Goal: Communication & Community: Share content

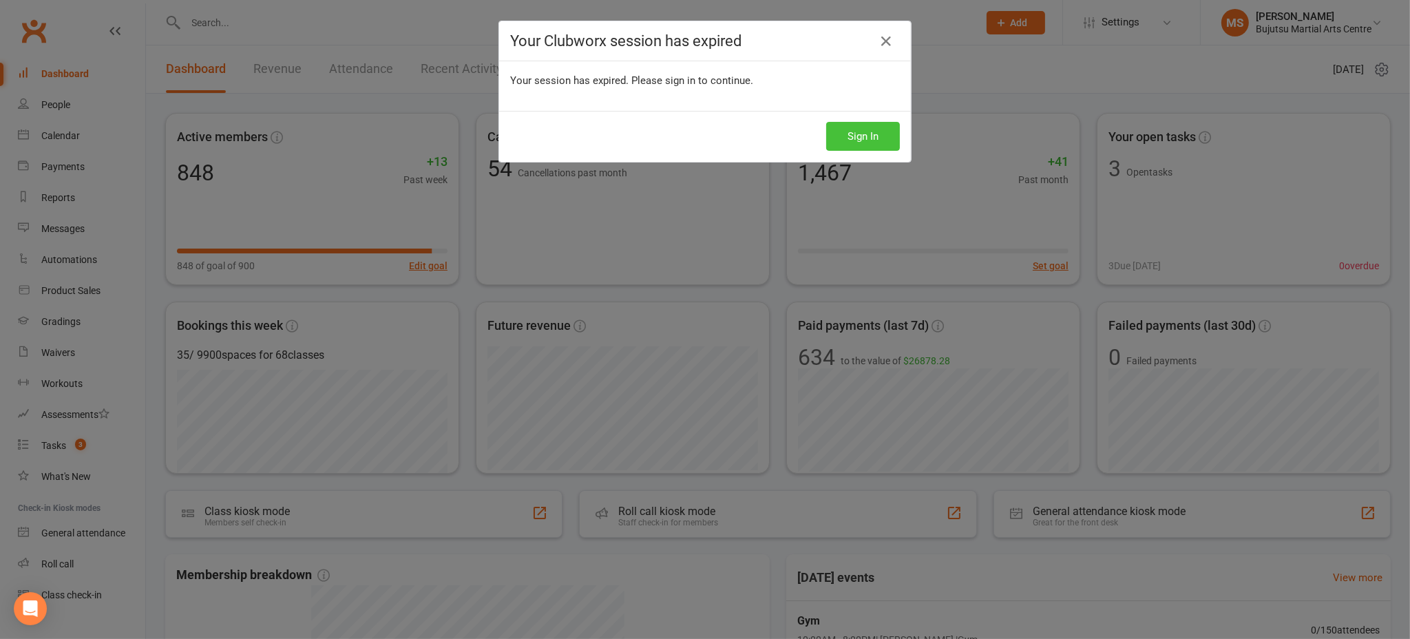
click at [850, 134] on button "Sign In" at bounding box center [863, 136] width 74 height 29
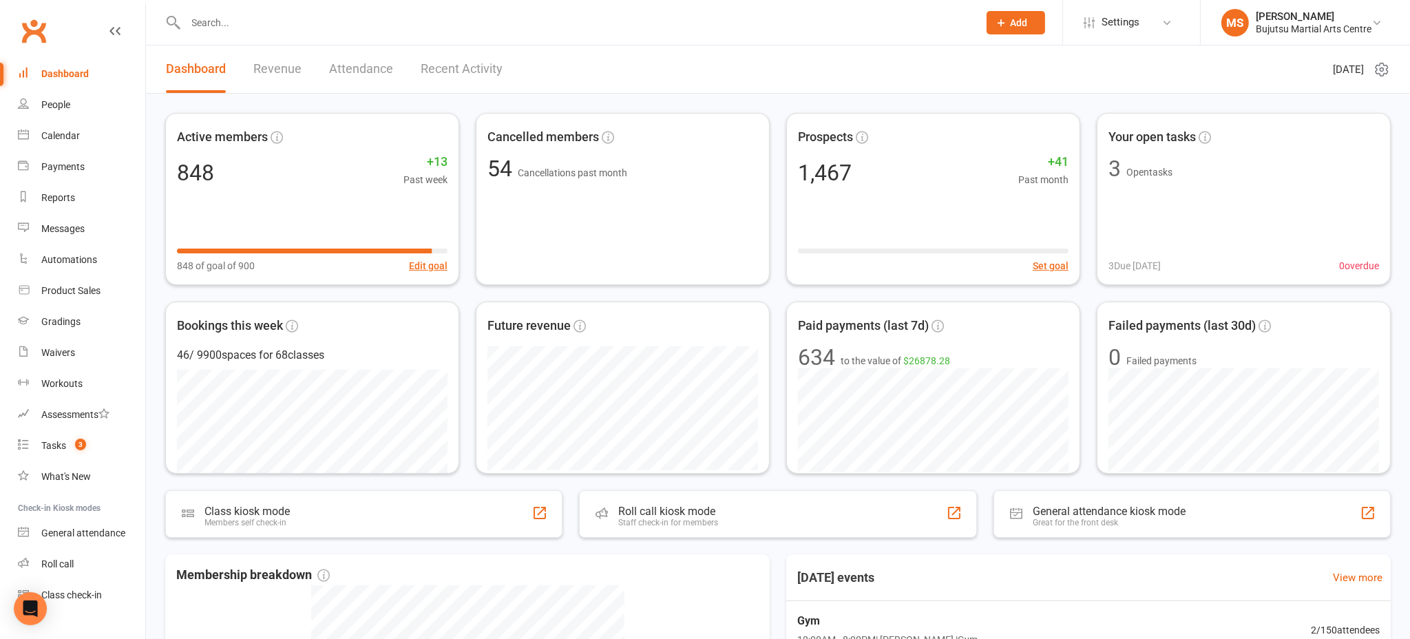
click at [269, 26] on input "text" at bounding box center [576, 22] width 788 height 19
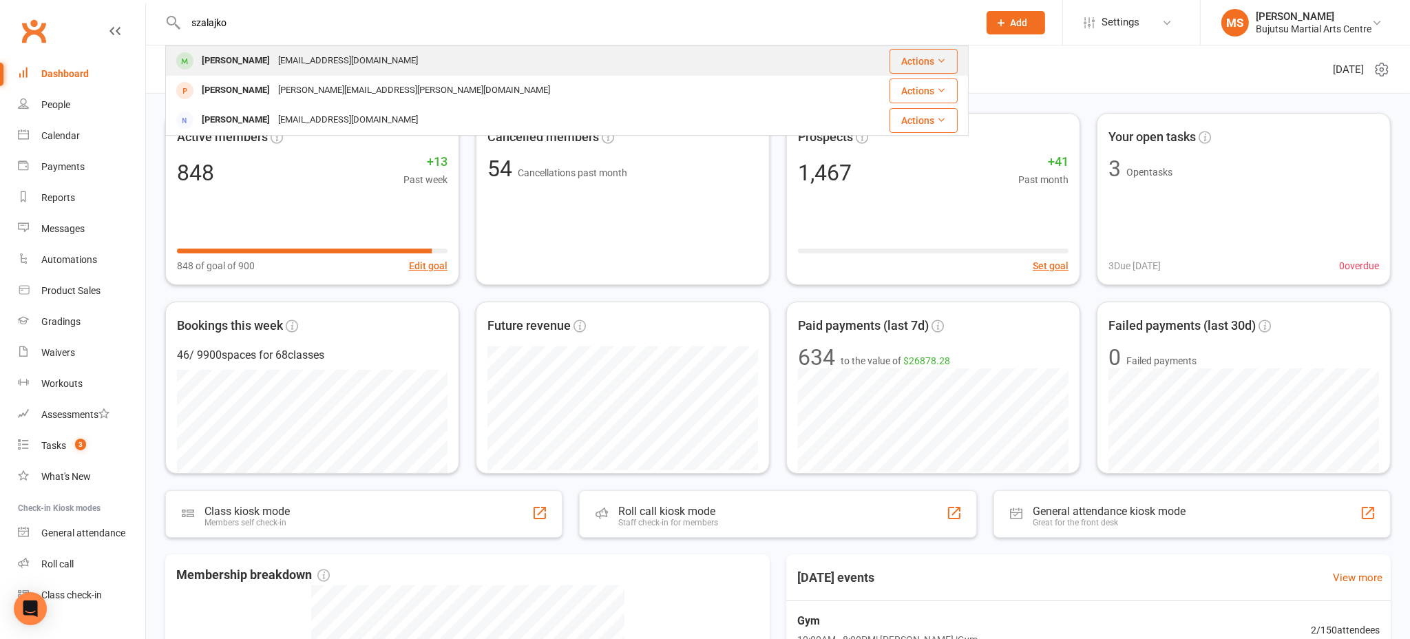
type input "szalajko"
click at [211, 60] on div "[PERSON_NAME]" at bounding box center [236, 61] width 76 height 20
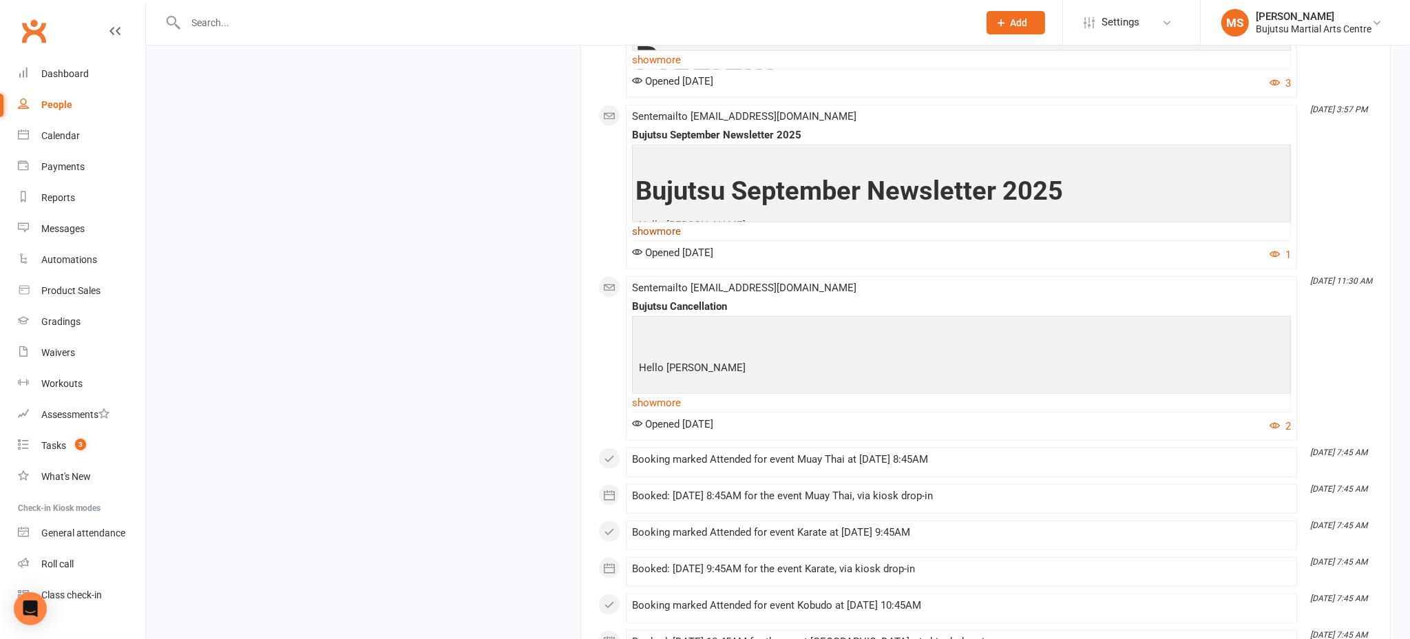
scroll to position [1924, 0]
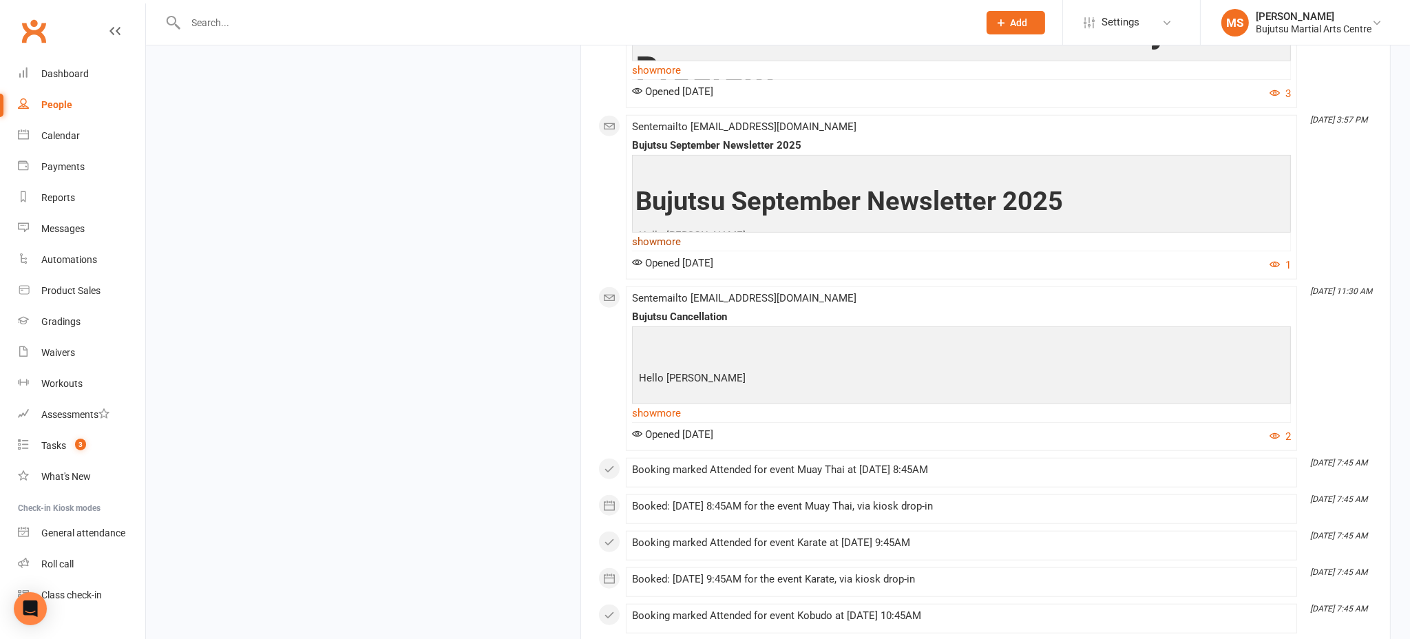
click at [669, 246] on link "show more" at bounding box center [961, 241] width 659 height 19
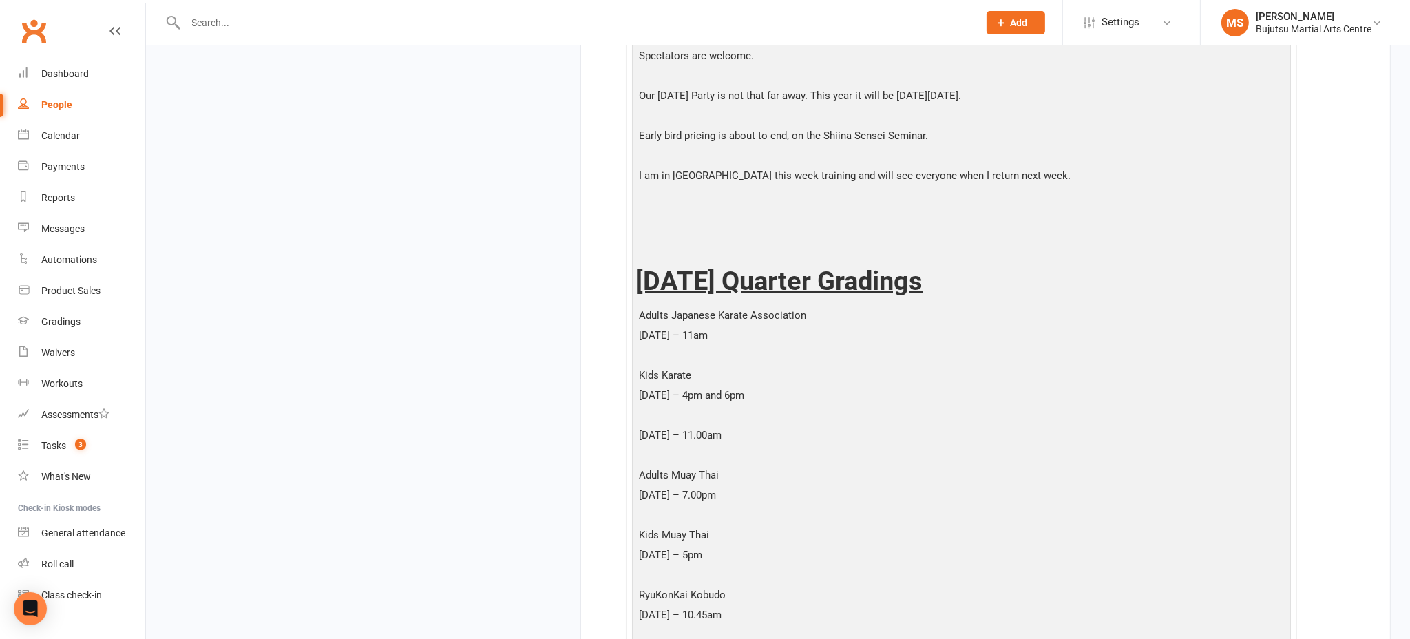
scroll to position [2202, 0]
drag, startPoint x: 900, startPoint y: 366, endPoint x: 780, endPoint y: 332, distance: 124.6
click at [898, 366] on p "Kids Karate" at bounding box center [961, 376] width 652 height 20
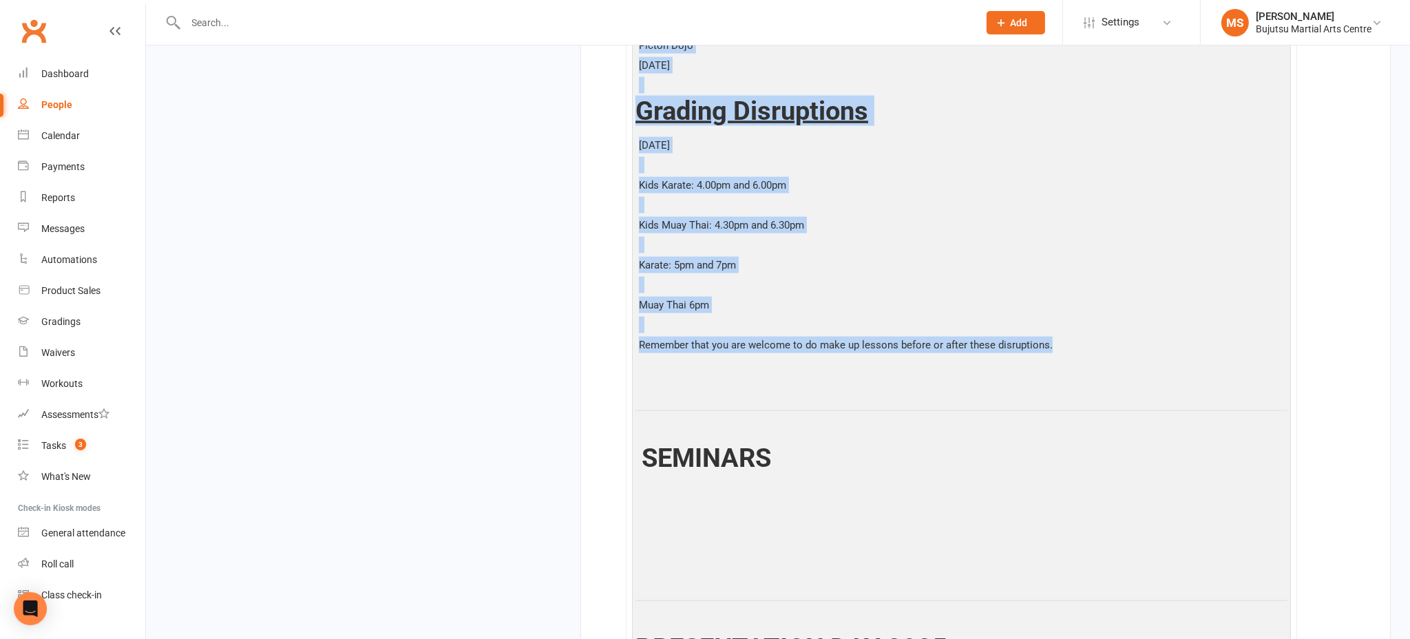
scroll to position [2974, 0]
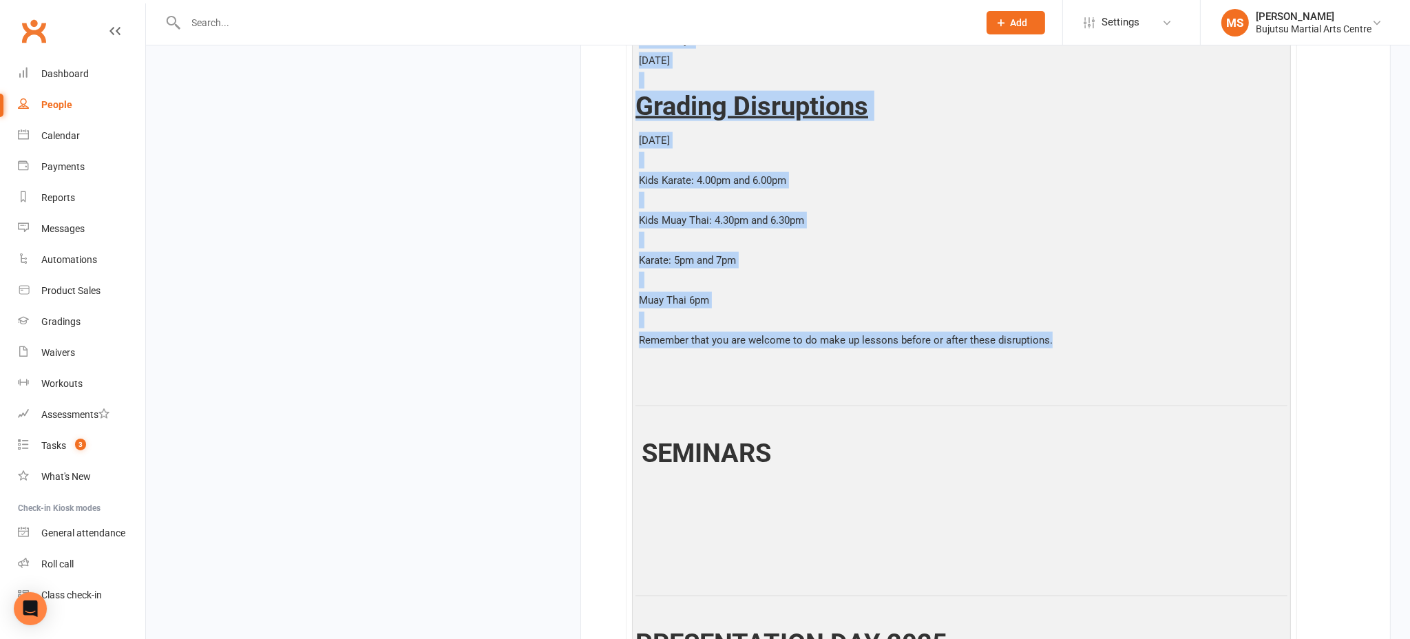
drag, startPoint x: 637, startPoint y: 272, endPoint x: 845, endPoint y: 391, distance: 239.0
click at [847, 393] on div "Bujutsu September Newsletter 2025 Hello Mark, Spring is here. This month our Mu…" at bounding box center [961, 132] width 652 height 2046
copy div "[DATE] Quarter Gradings Adults Japanese Karate Association [DATE] – 11am Kids K…"
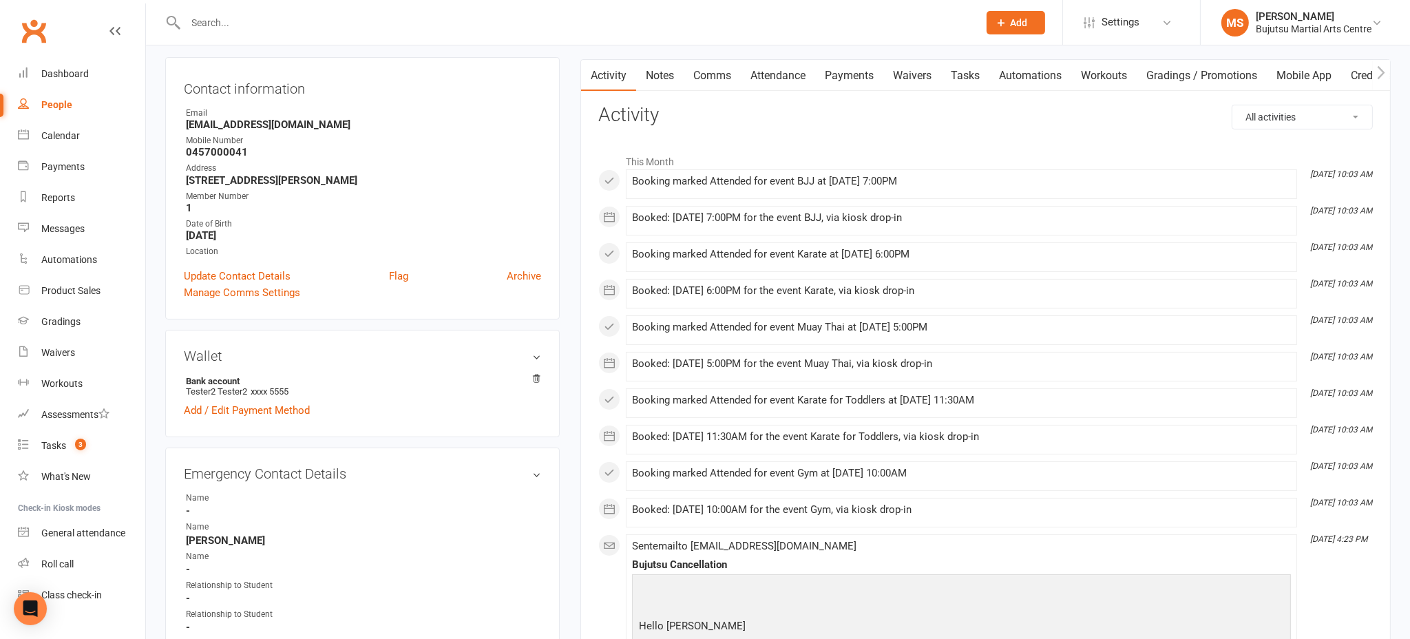
scroll to position [0, 0]
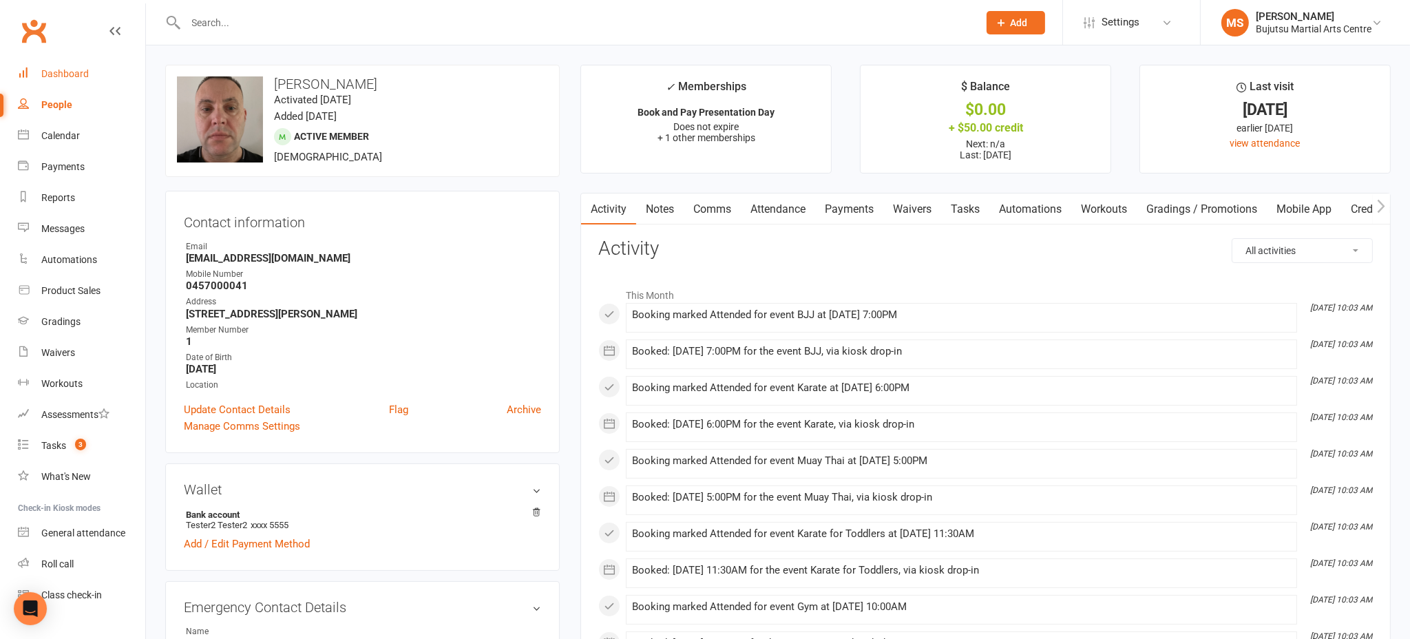
click at [48, 65] on link "Dashboard" at bounding box center [81, 74] width 127 height 31
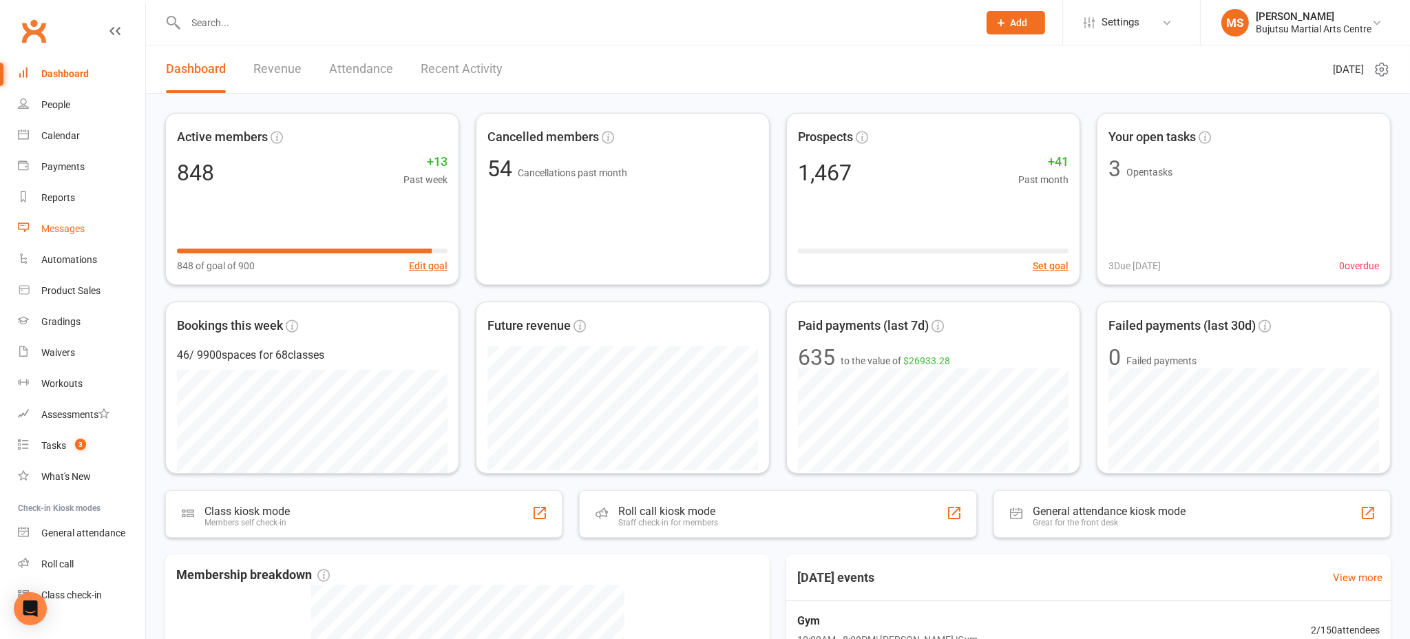
click at [76, 233] on div "Messages" at bounding box center [62, 228] width 43 height 11
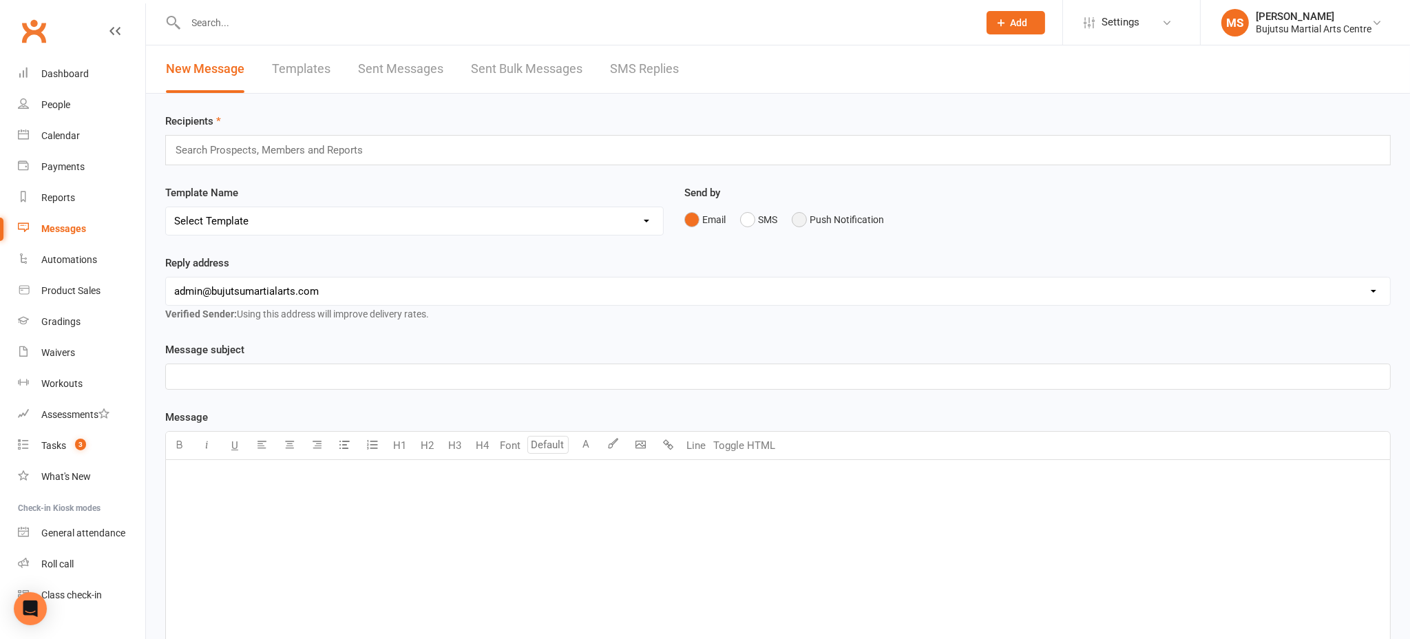
click at [805, 218] on button "Push Notification" at bounding box center [838, 220] width 92 height 26
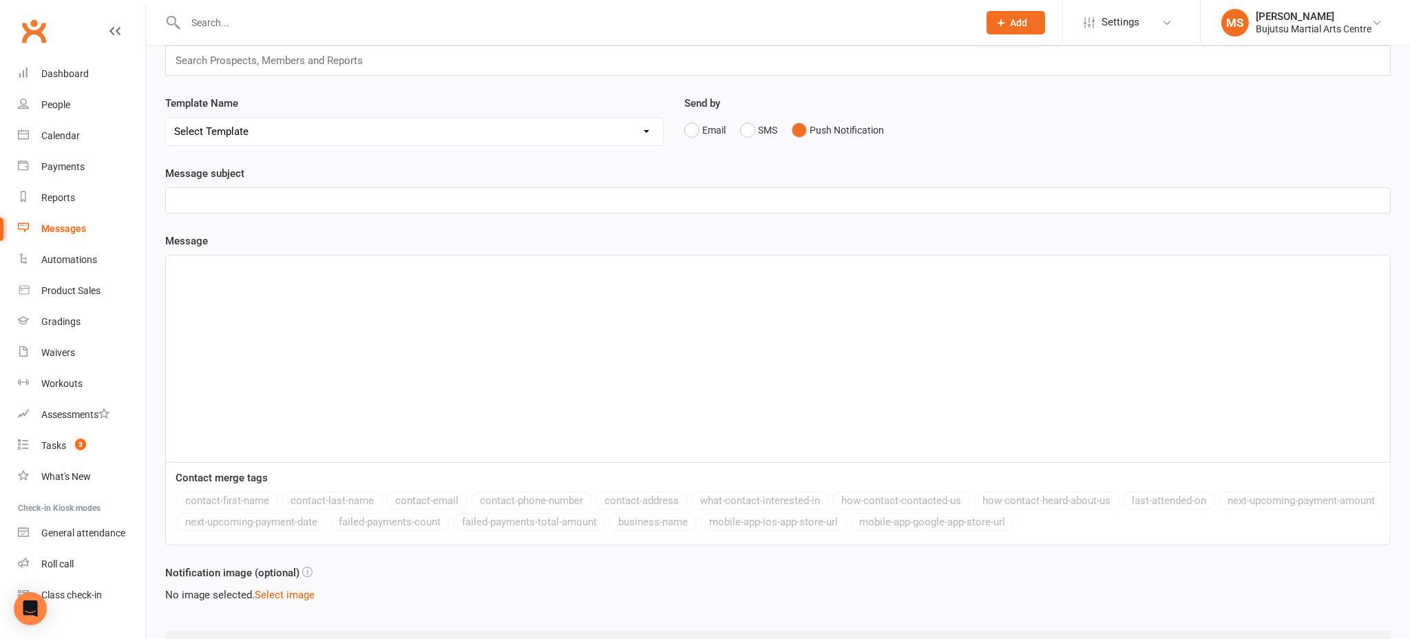
click at [637, 297] on div "﻿" at bounding box center [778, 358] width 1224 height 207
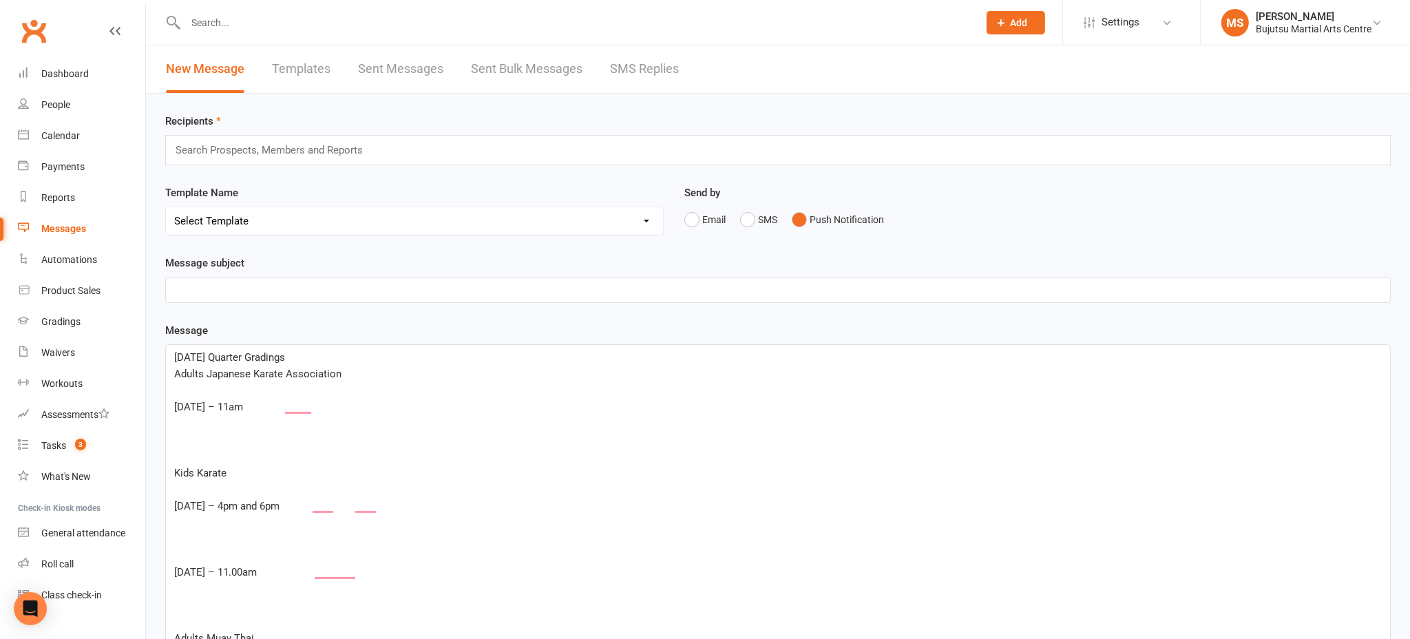
drag, startPoint x: 337, startPoint y: 356, endPoint x: 154, endPoint y: 356, distance: 182.4
drag, startPoint x: 357, startPoint y: 418, endPoint x: 158, endPoint y: 374, distance: 204.4
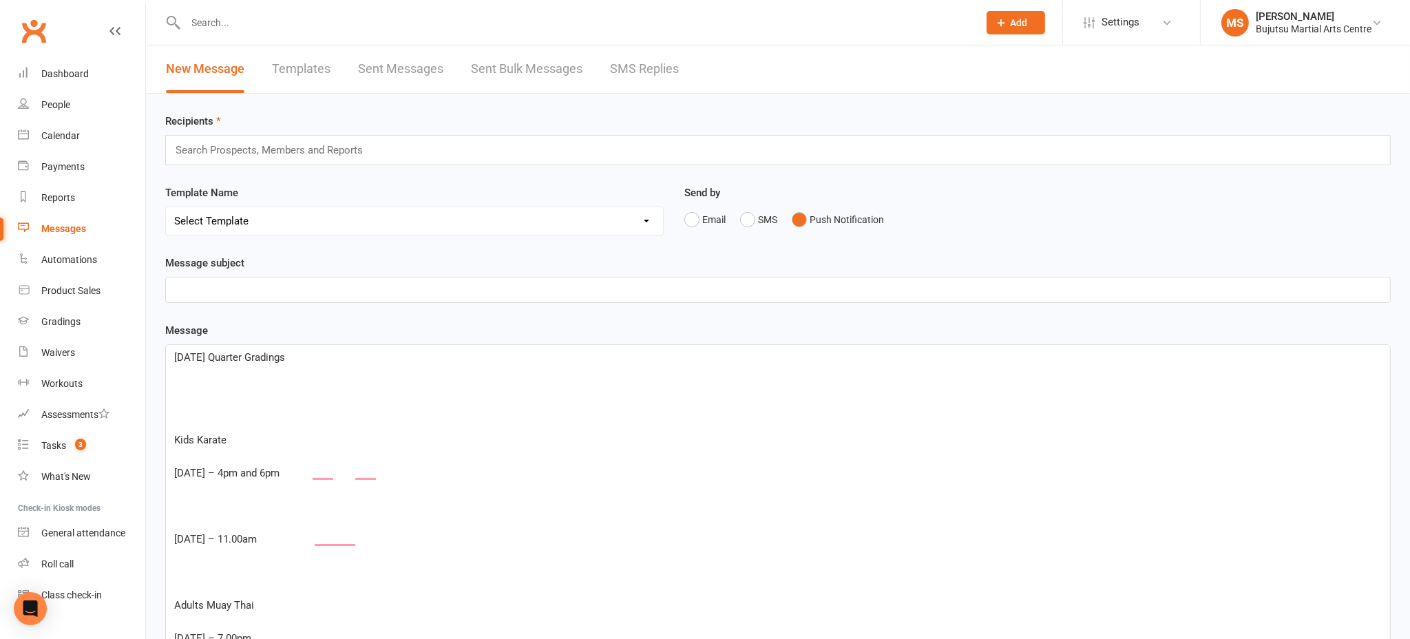
click at [338, 363] on p "September 2025 Quarter Gradings" at bounding box center [777, 357] width 1207 height 17
click at [268, 287] on p "﻿" at bounding box center [777, 290] width 1207 height 17
click at [250, 147] on input "text" at bounding box center [275, 150] width 202 height 18
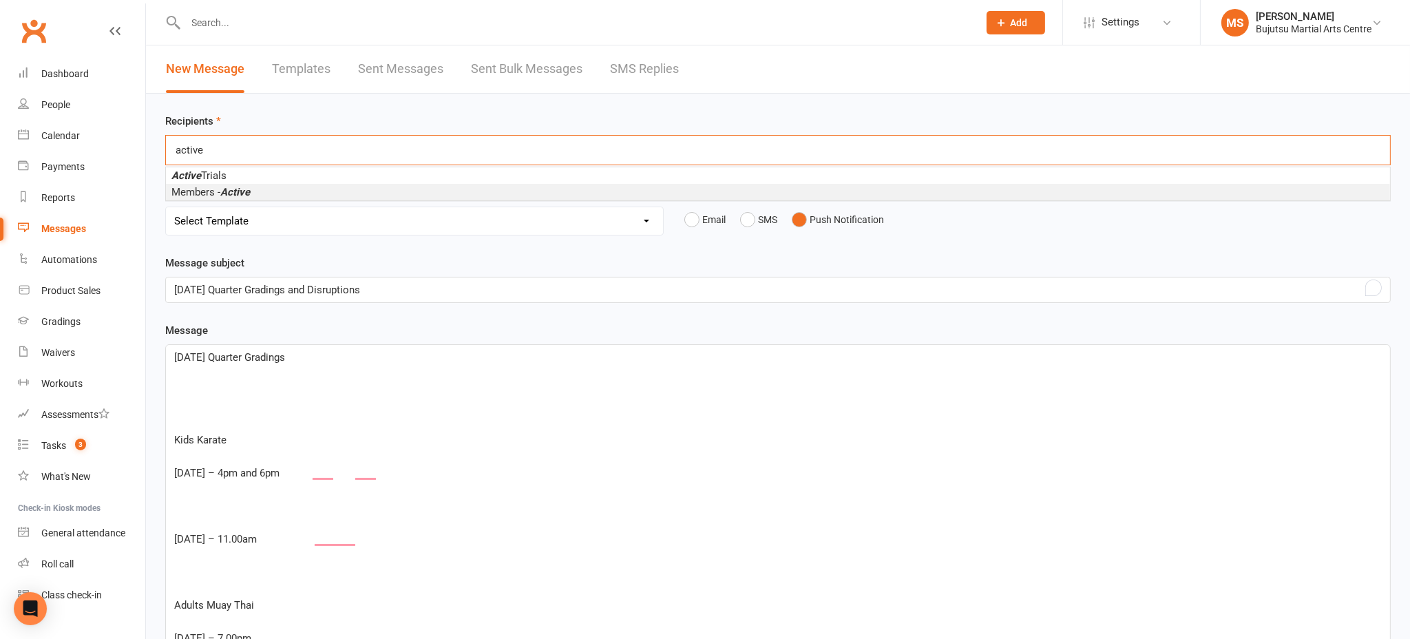
type input "active"
click at [275, 191] on li "Members - Active" at bounding box center [778, 192] width 1224 height 17
type input "susp"
click at [282, 180] on li "Members - Susp ended" at bounding box center [778, 179] width 1224 height 17
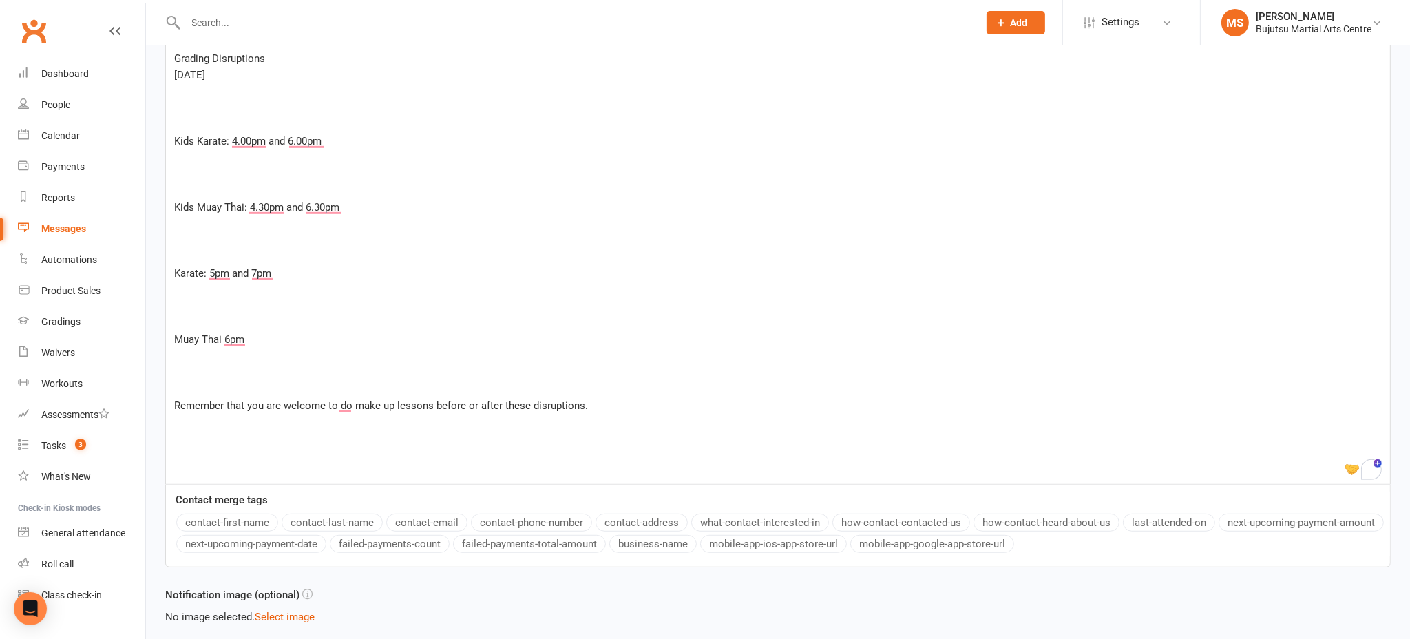
scroll to position [1300, 0]
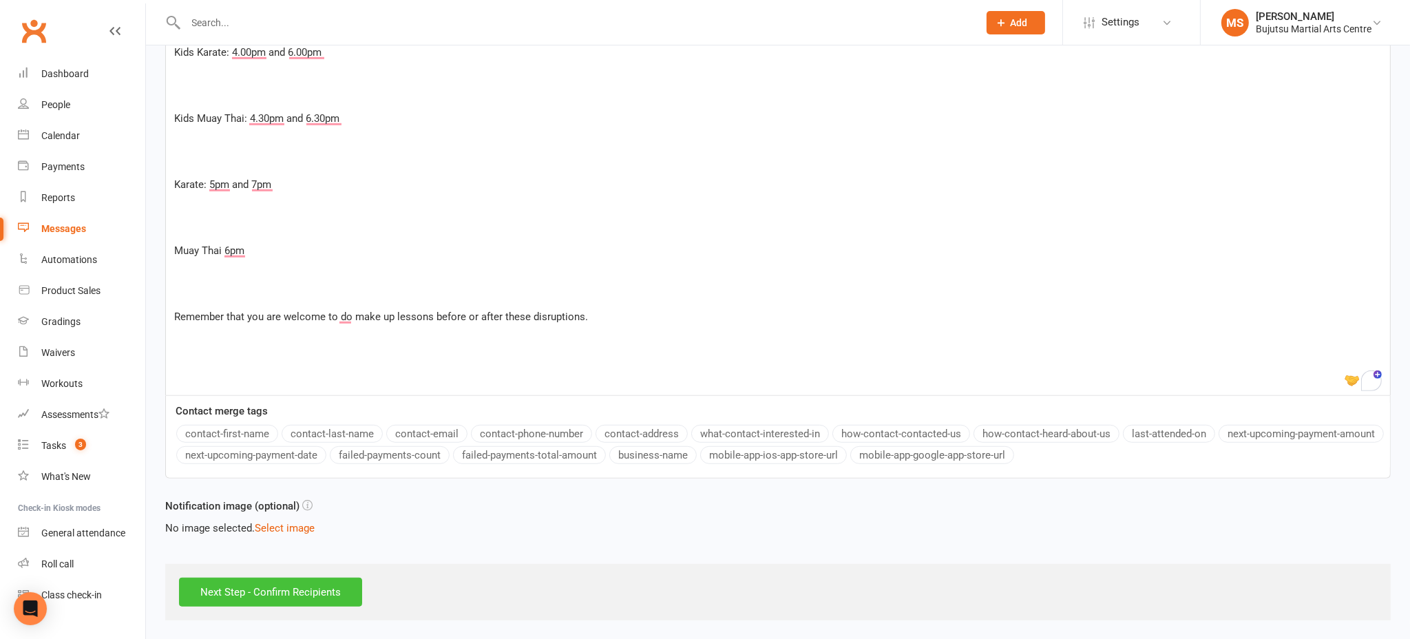
click at [338, 593] on input "Next Step - Confirm Recipients" at bounding box center [270, 592] width 183 height 29
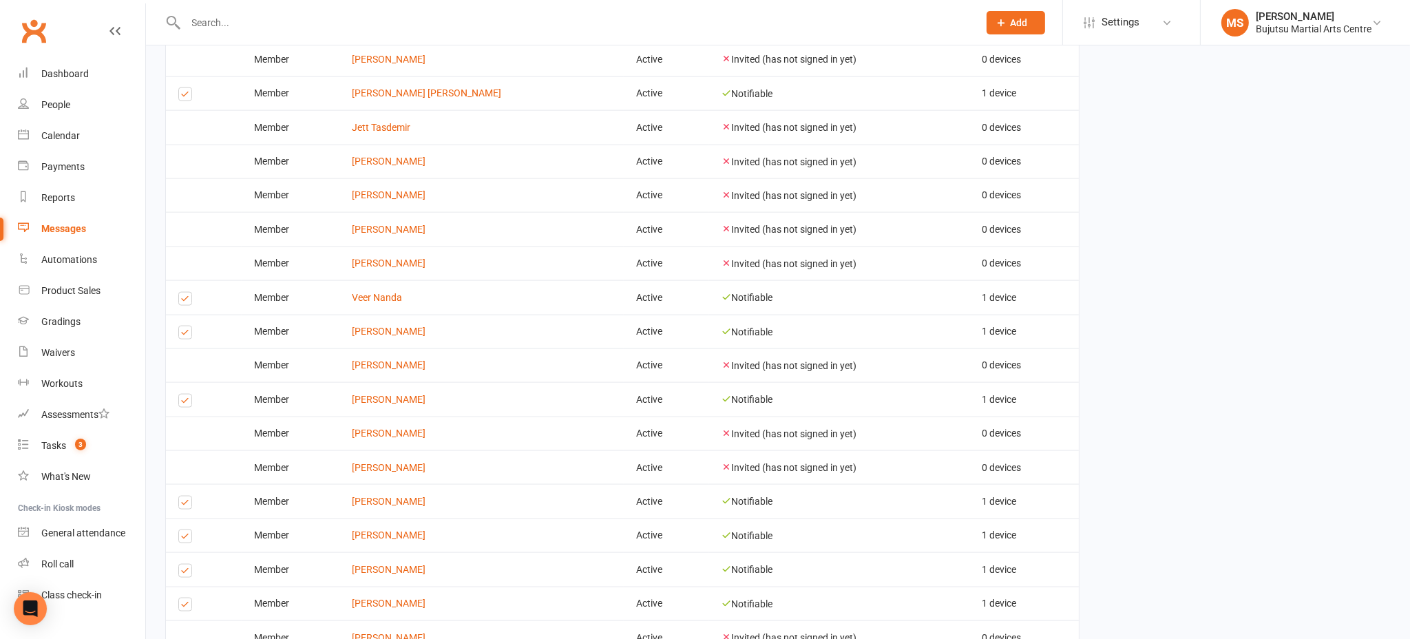
scroll to position [3322, 0]
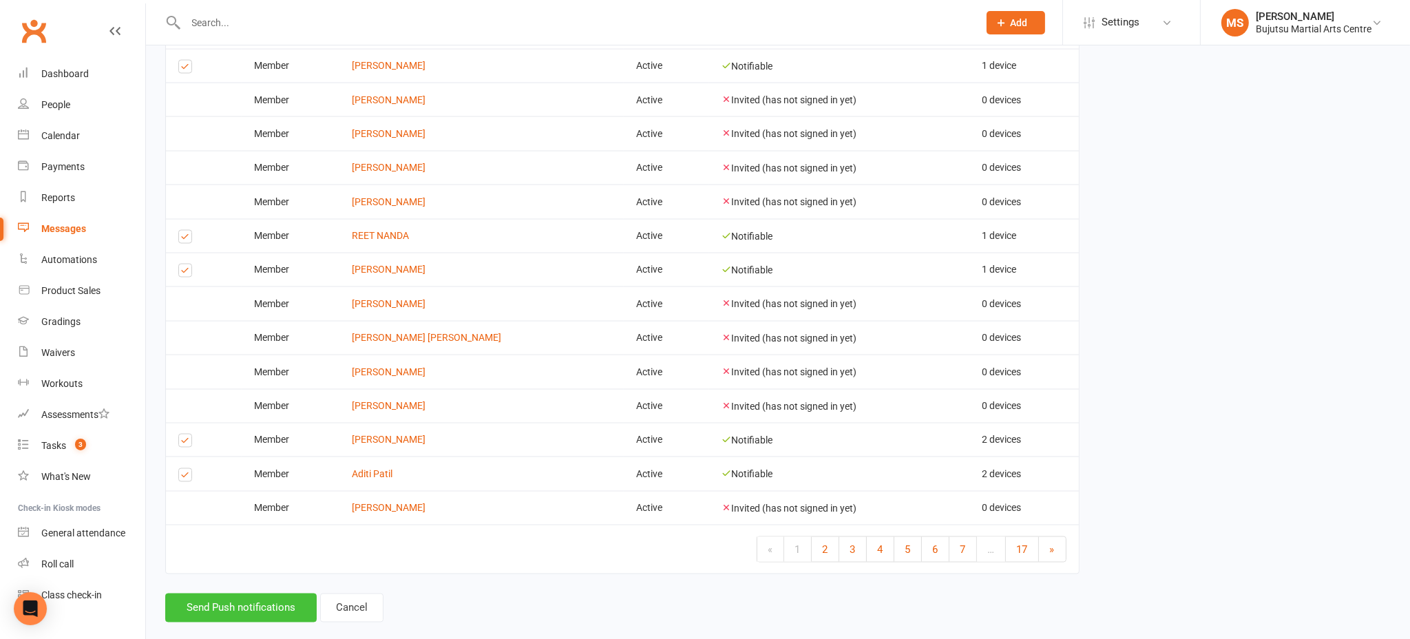
click at [216, 593] on button "Send Push notifications" at bounding box center [240, 607] width 151 height 29
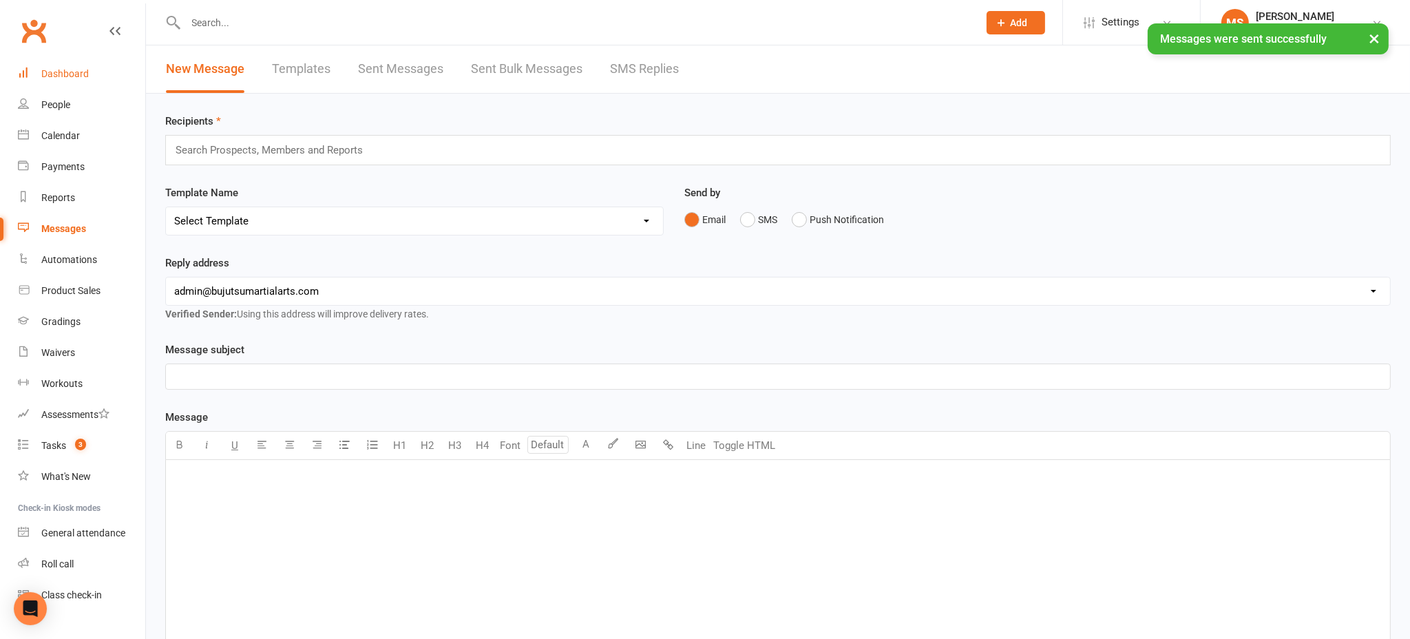
click at [68, 74] on div "Dashboard" at bounding box center [65, 73] width 48 height 11
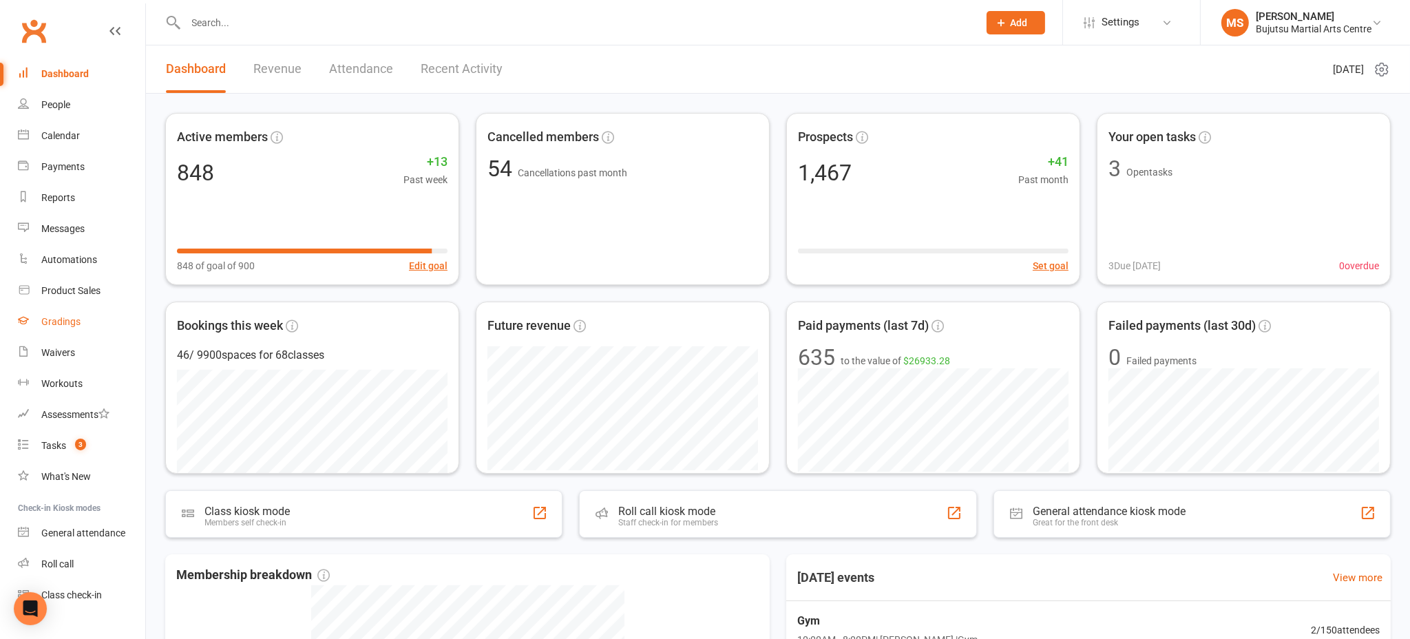
click at [75, 322] on div "Gradings" at bounding box center [60, 321] width 39 height 11
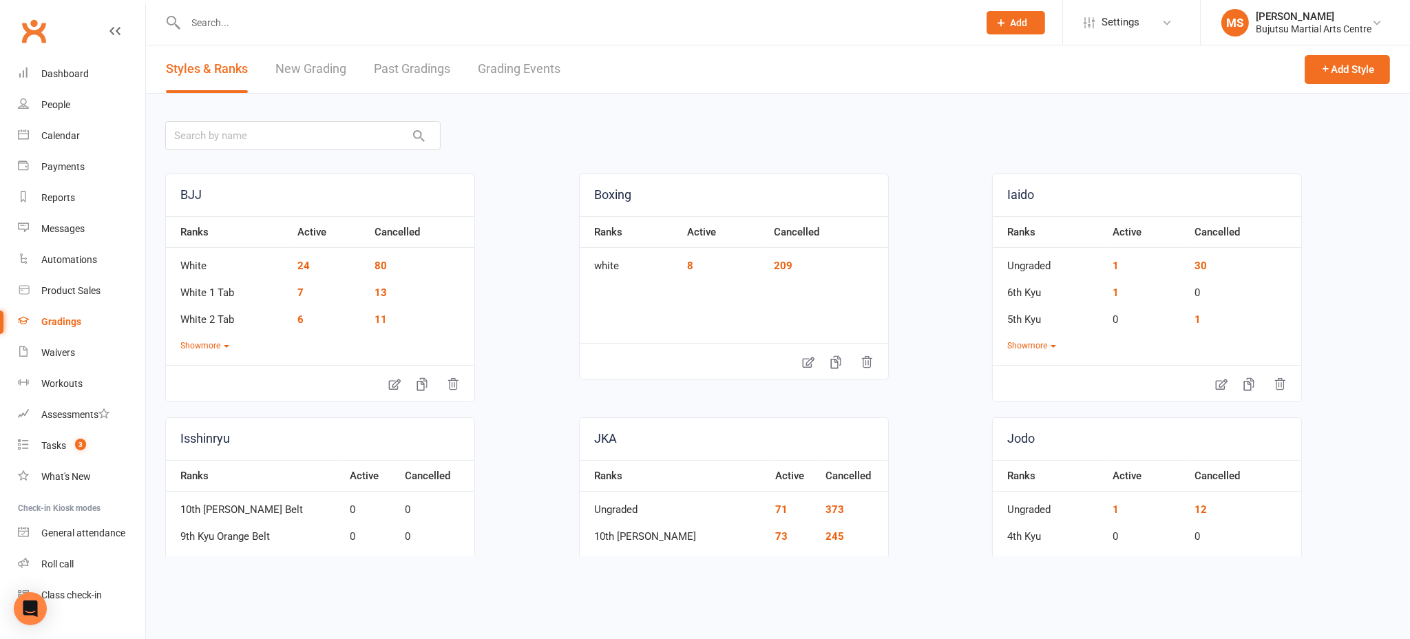
click at [529, 72] on link "Grading Events" at bounding box center [519, 69] width 83 height 48
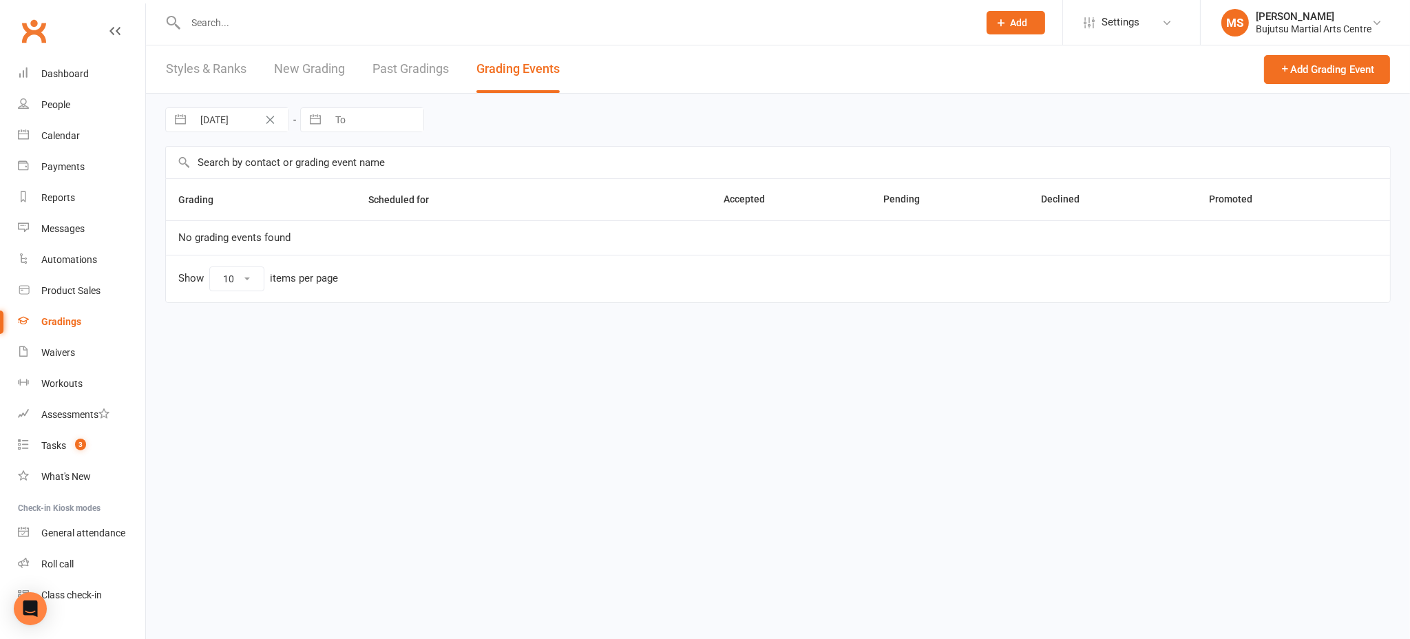
select select "25"
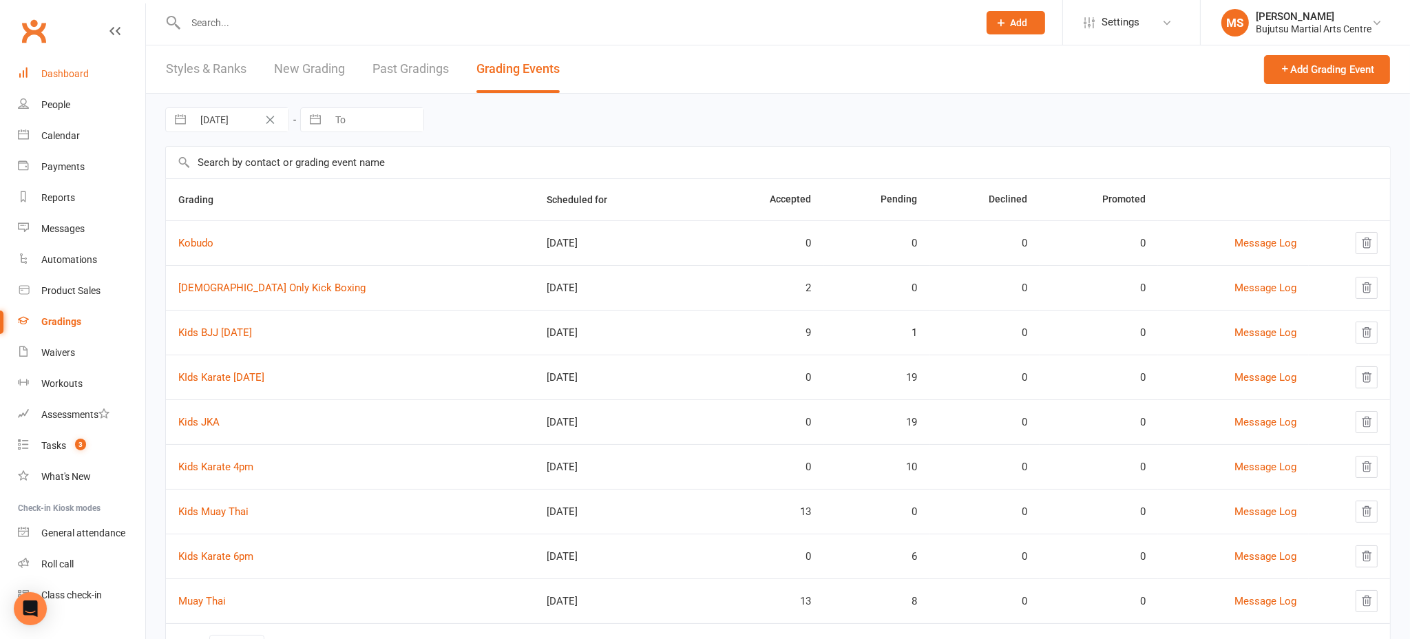
click at [70, 82] on link "Dashboard" at bounding box center [81, 74] width 127 height 31
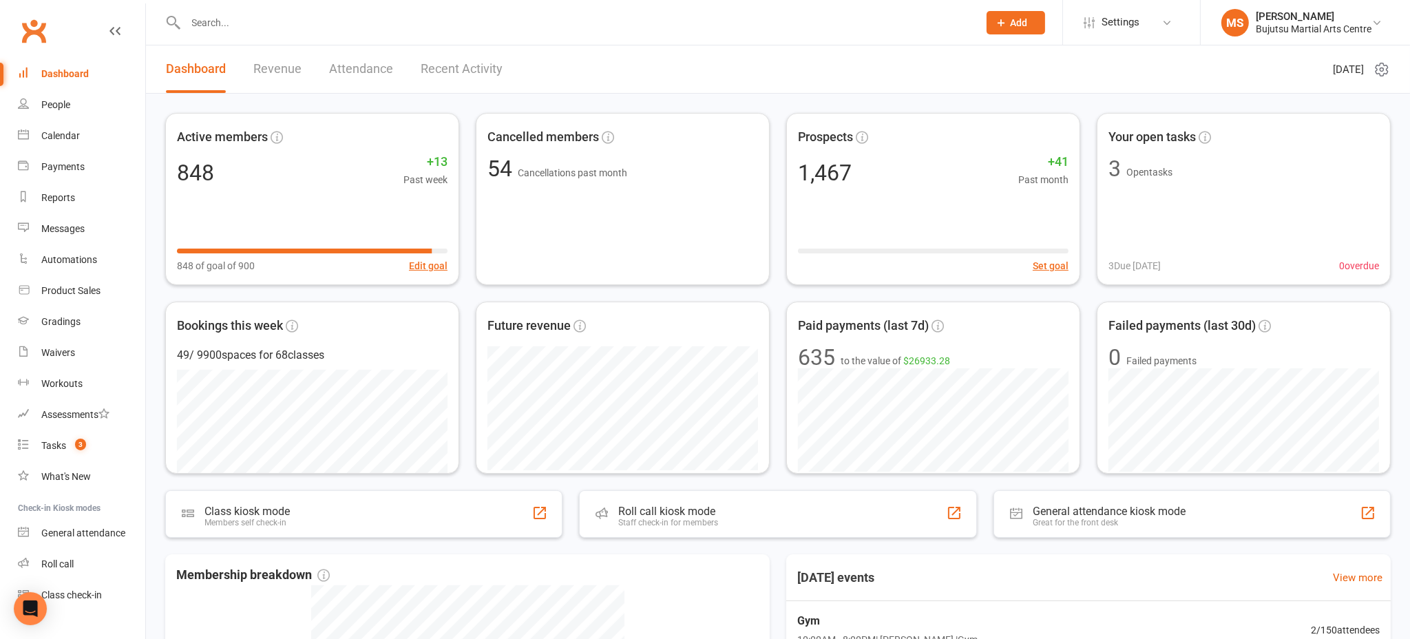
click at [69, 78] on div "Dashboard" at bounding box center [65, 73] width 48 height 11
click at [67, 70] on div "Dashboard" at bounding box center [65, 73] width 48 height 11
click at [307, 29] on input "text" at bounding box center [576, 22] width 788 height 19
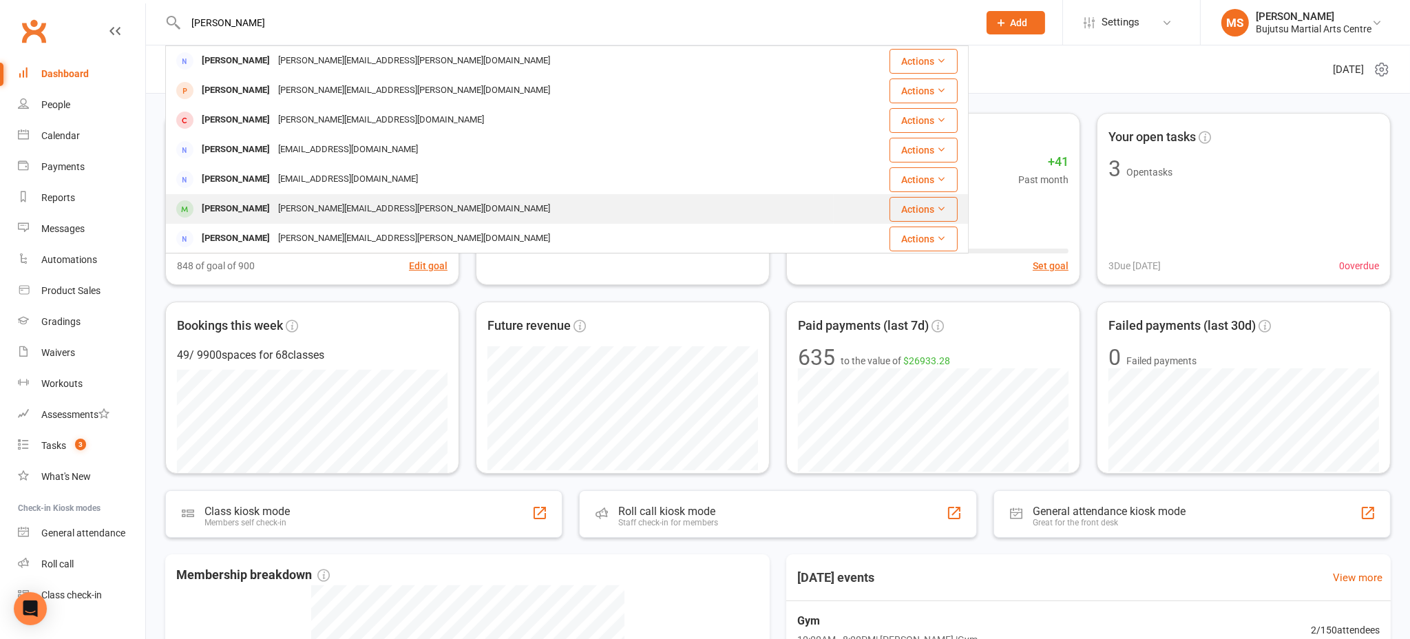
type input "jessica pa"
click at [274, 208] on div "jessica.paterson@y7mail.com" at bounding box center [414, 209] width 280 height 20
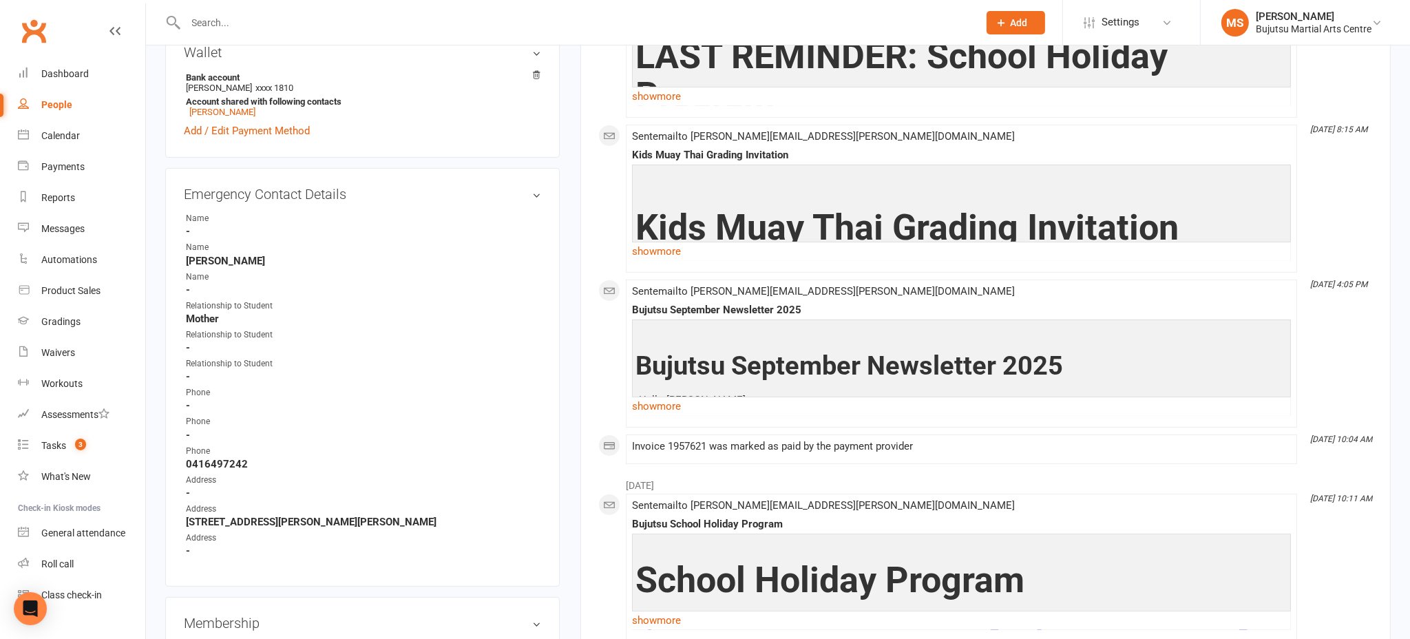
scroll to position [344, 0]
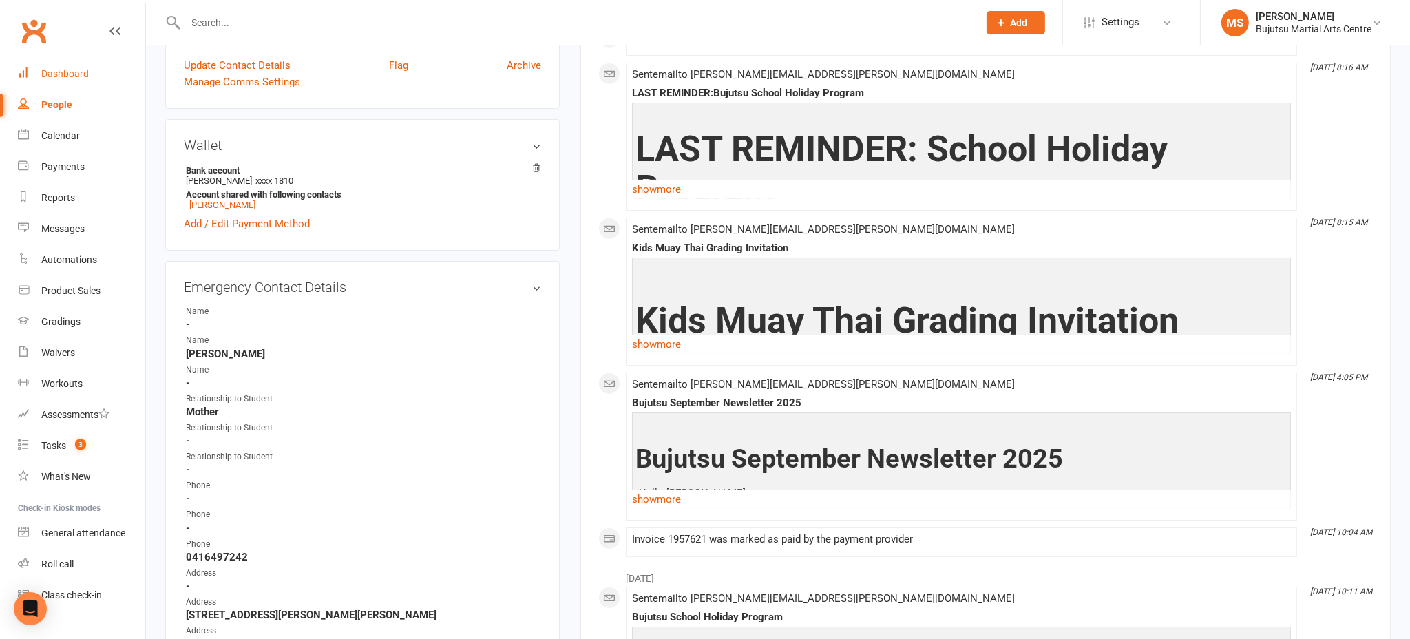
click at [83, 68] on div "Dashboard" at bounding box center [65, 73] width 48 height 11
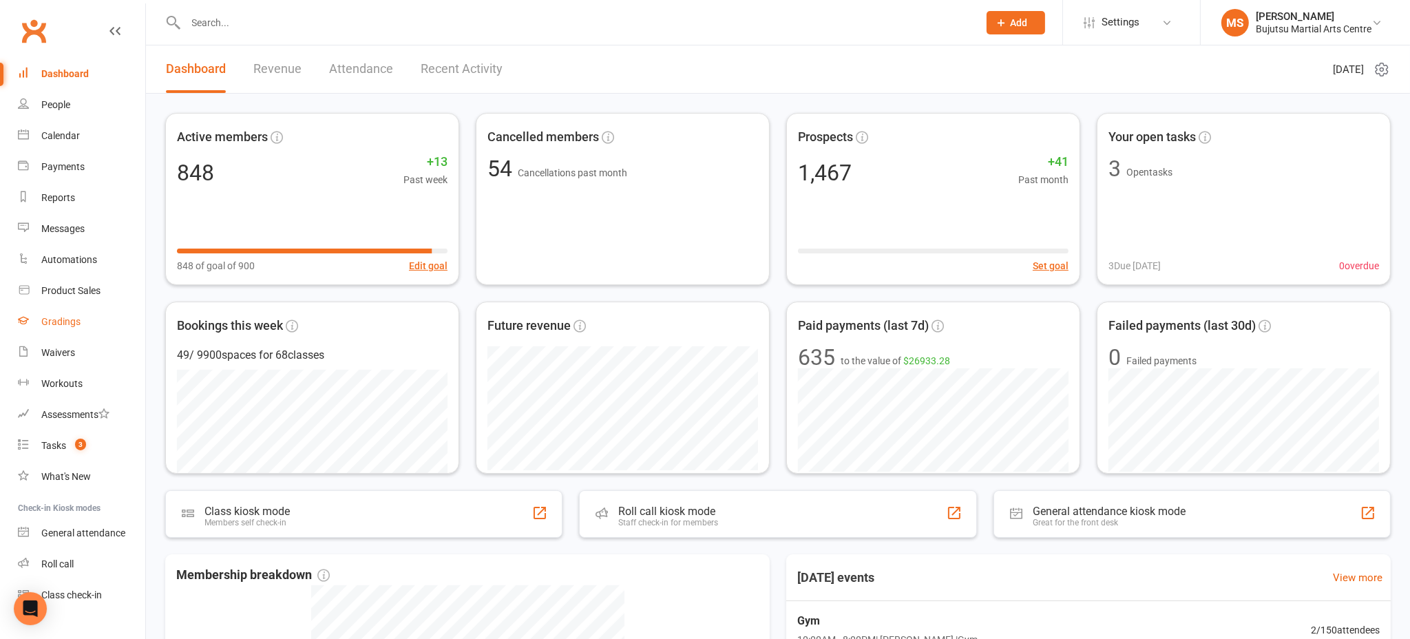
click at [65, 317] on div "Gradings" at bounding box center [60, 321] width 39 height 11
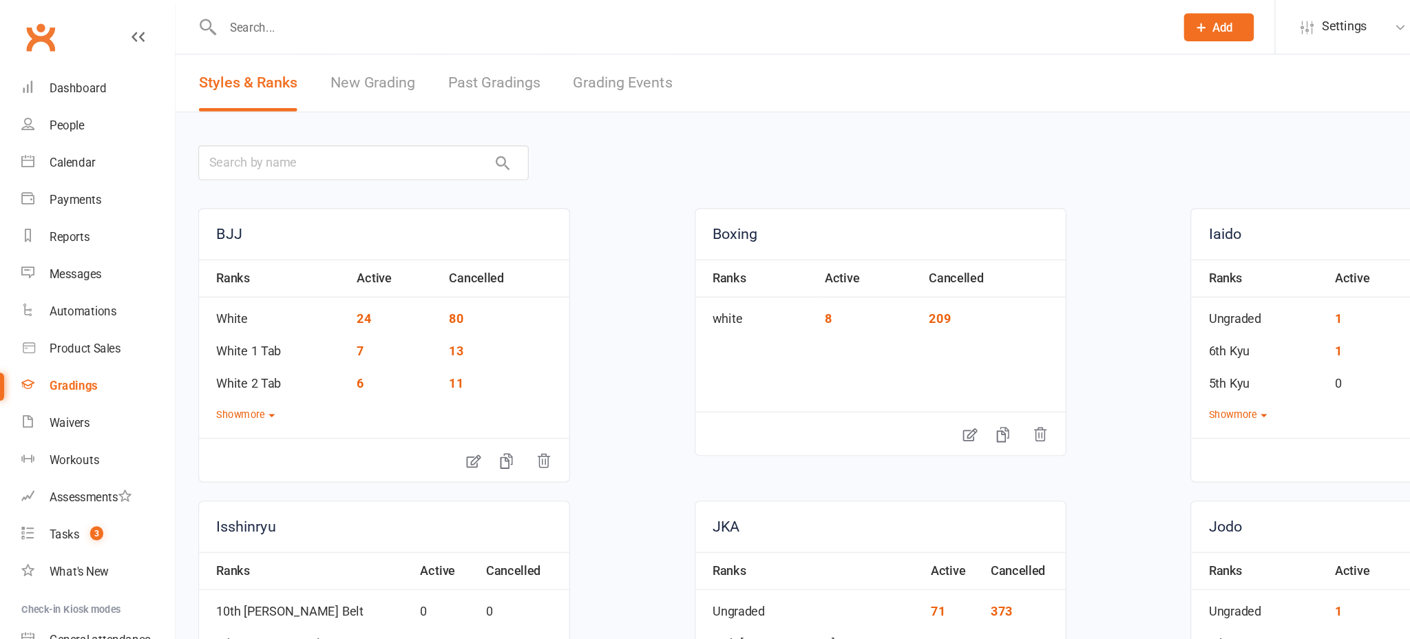
click at [496, 68] on link "Grading Events" at bounding box center [519, 69] width 83 height 48
select select "25"
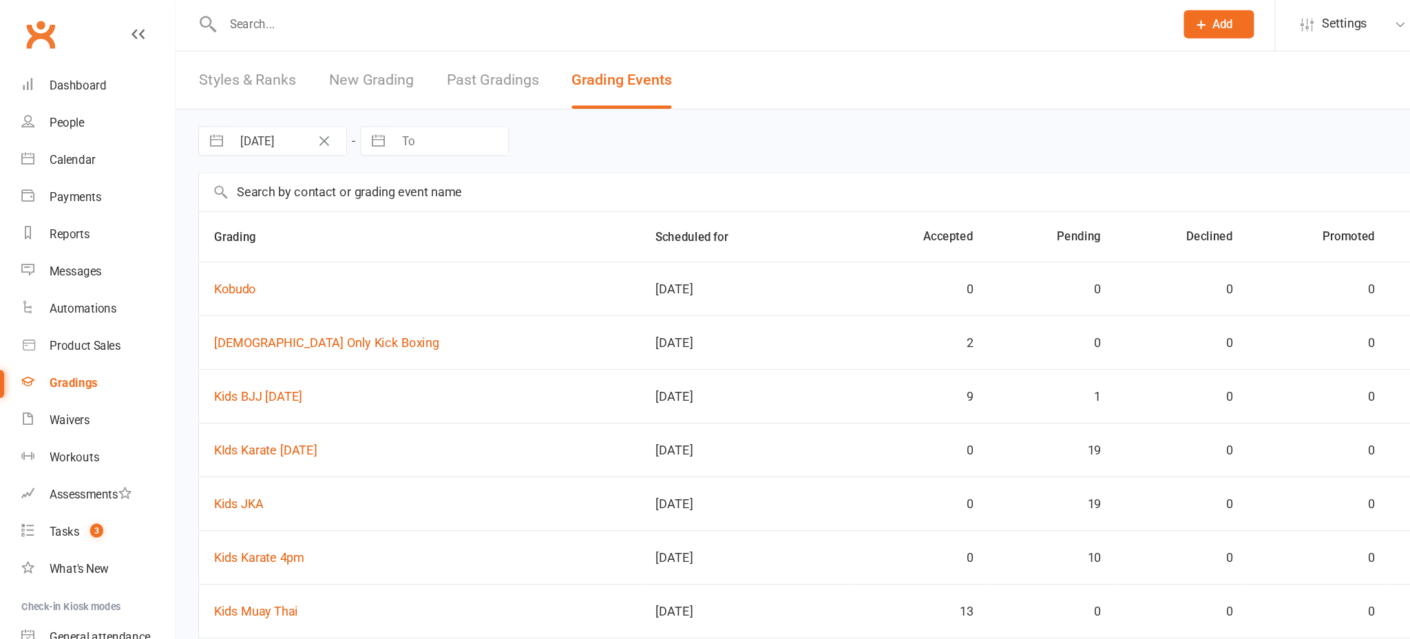
click at [204, 22] on input "text" at bounding box center [576, 22] width 788 height 19
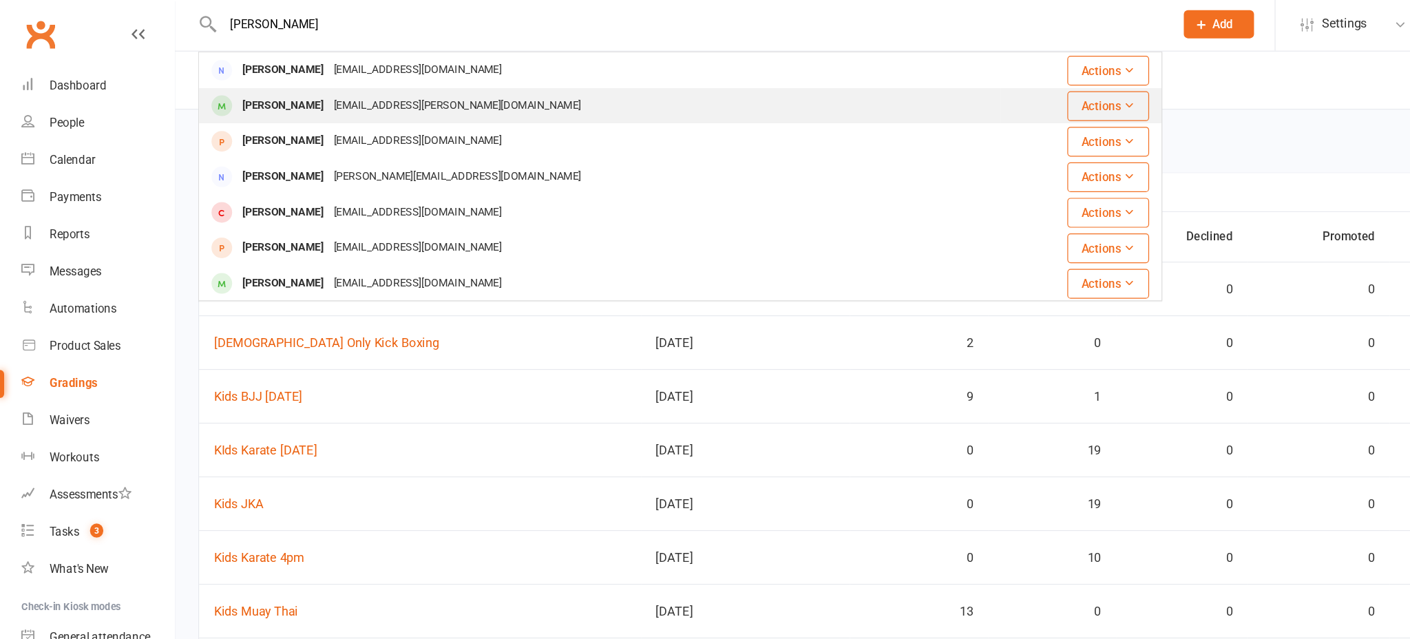
type input "gabriella more"
click at [236, 92] on div "Gabriella Morellato" at bounding box center [236, 91] width 76 height 20
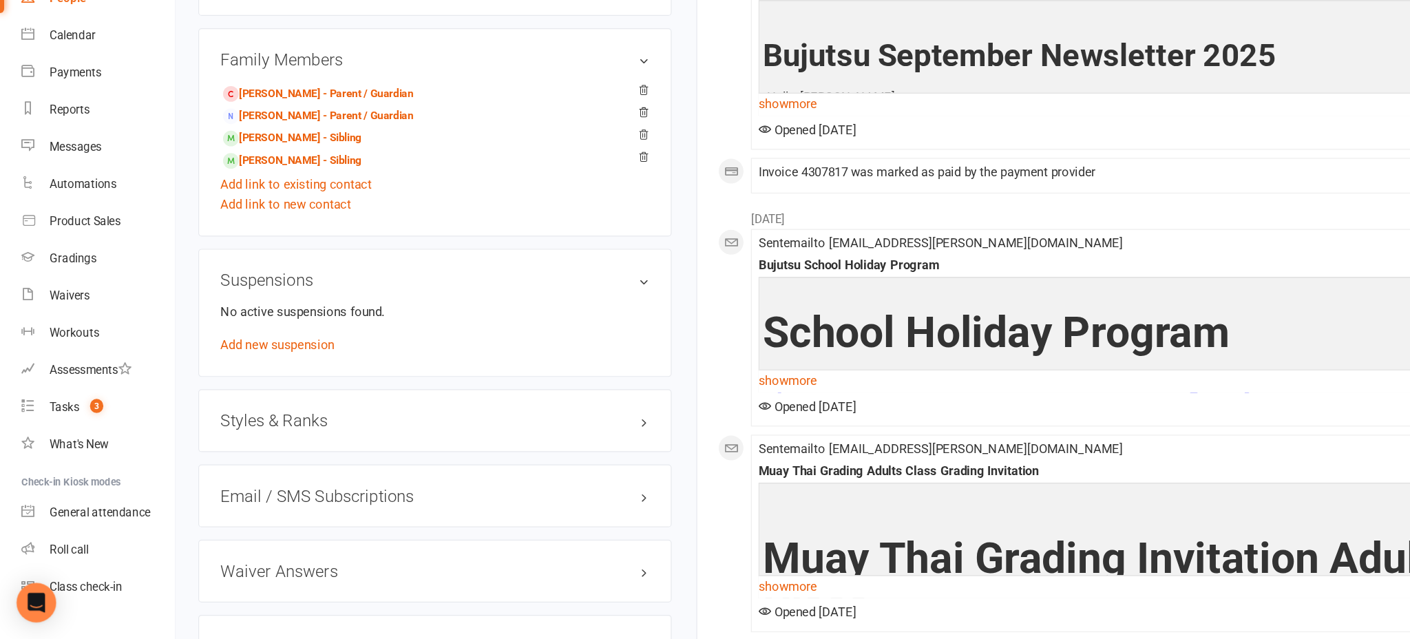
scroll to position [1115, 0]
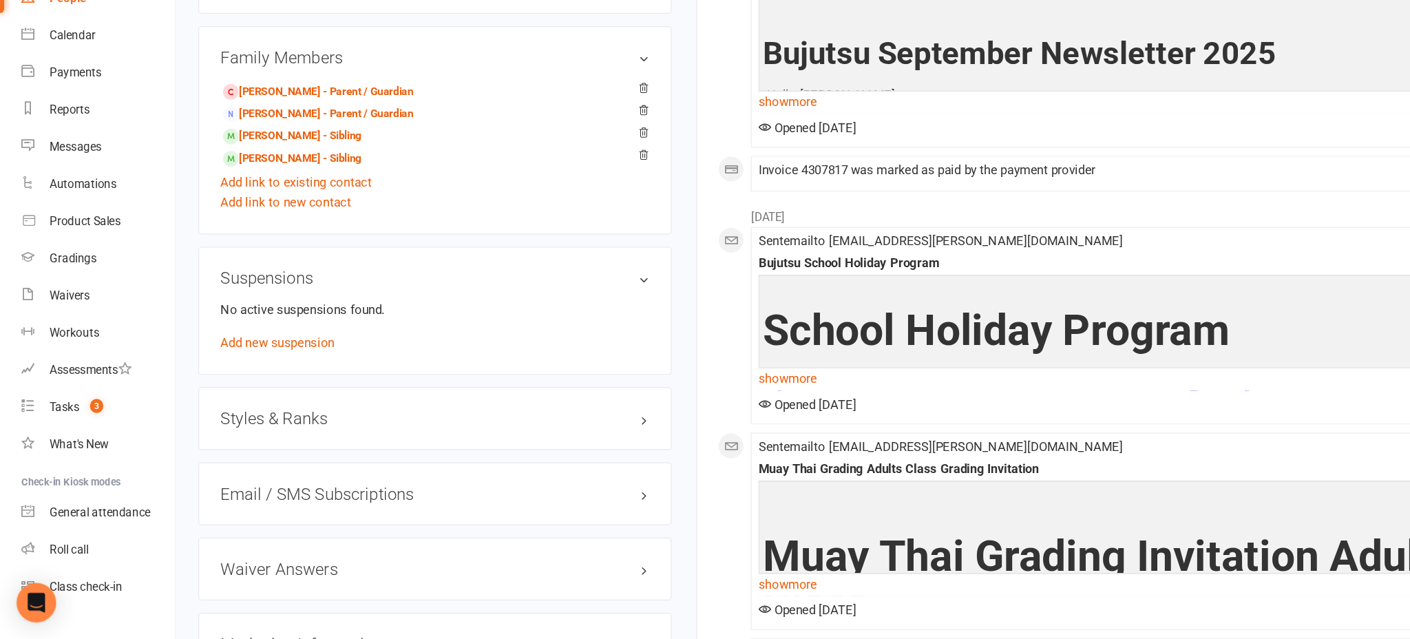
click at [257, 460] on h3 "Styles & Ranks" at bounding box center [362, 454] width 357 height 15
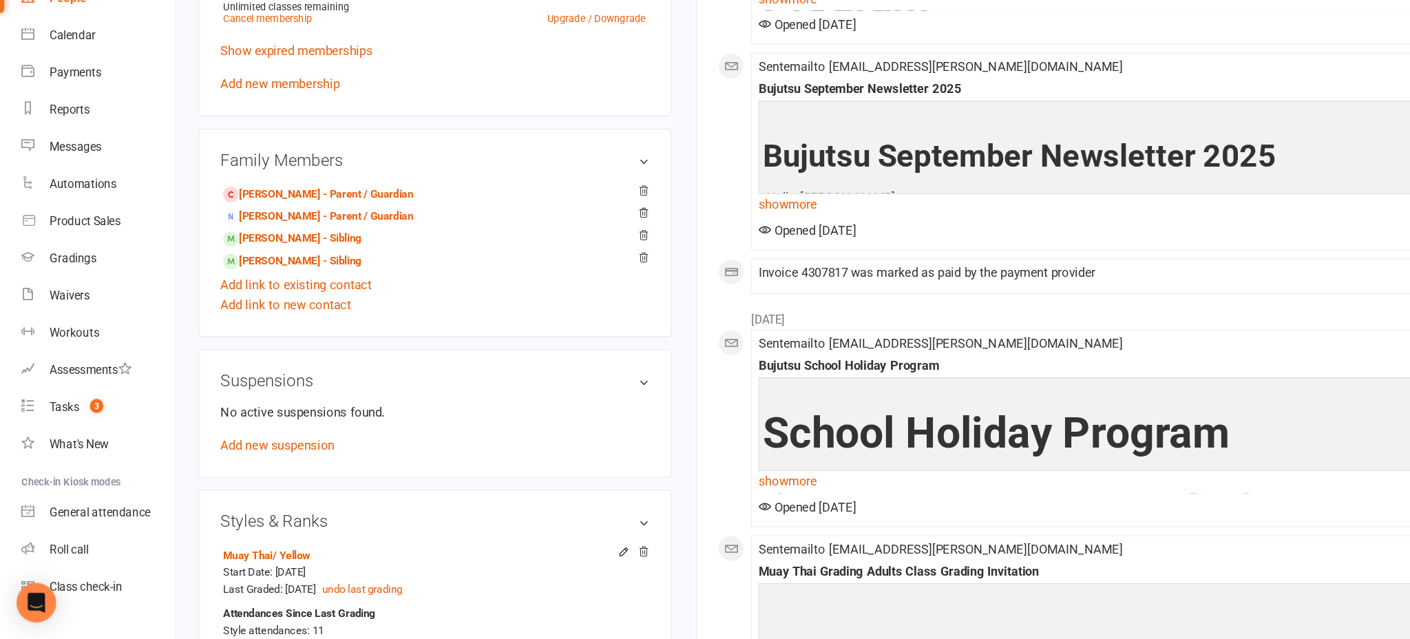
scroll to position [1033, 0]
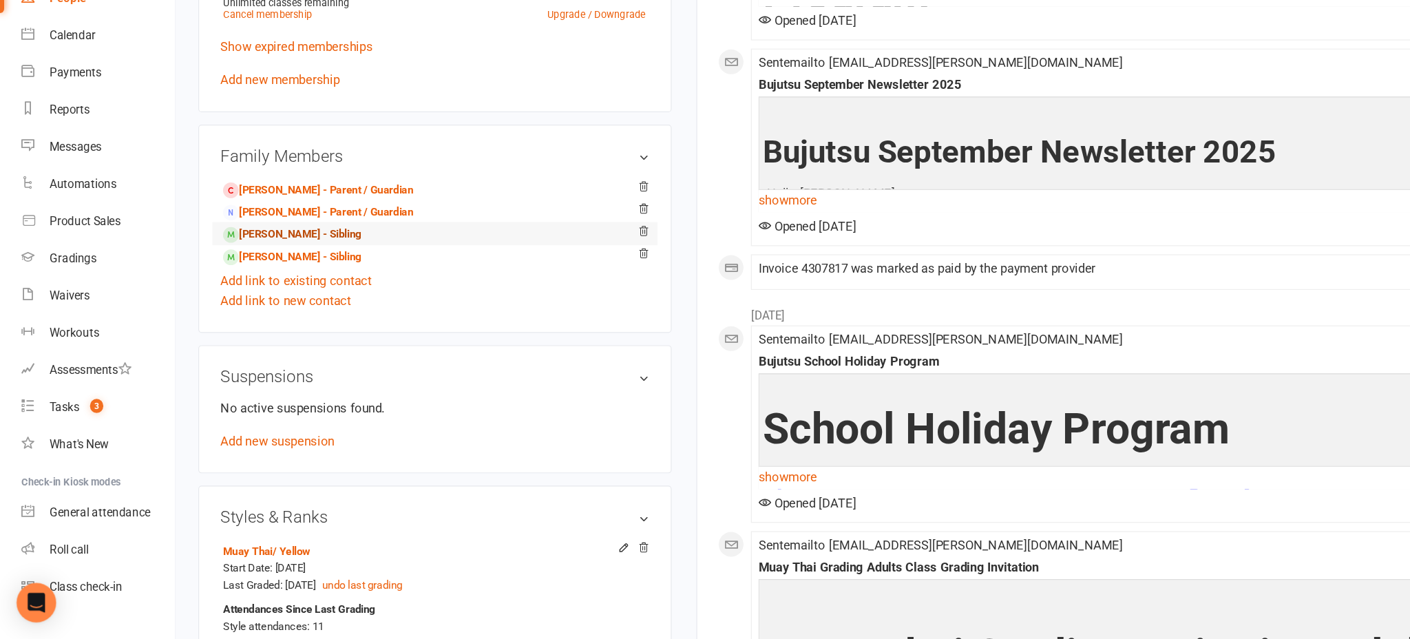
click at [249, 301] on link "Tatiana Morellato - Sibling" at bounding box center [243, 302] width 115 height 14
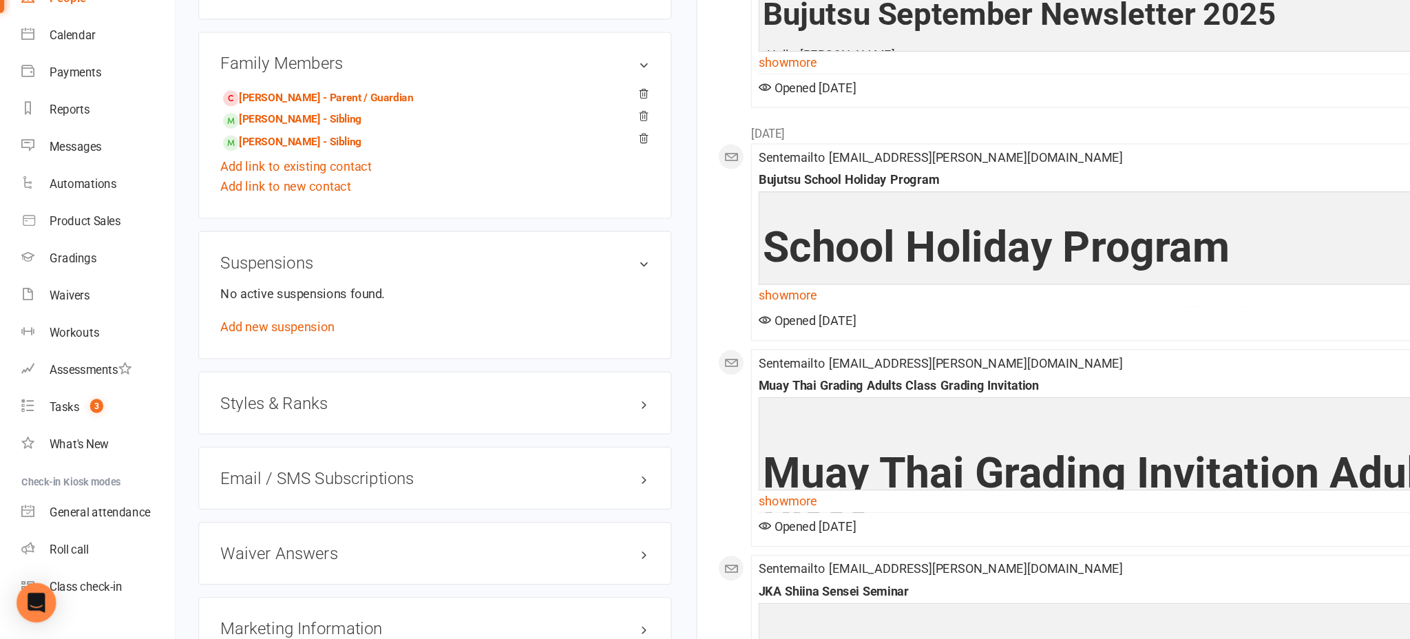
scroll to position [1130, 0]
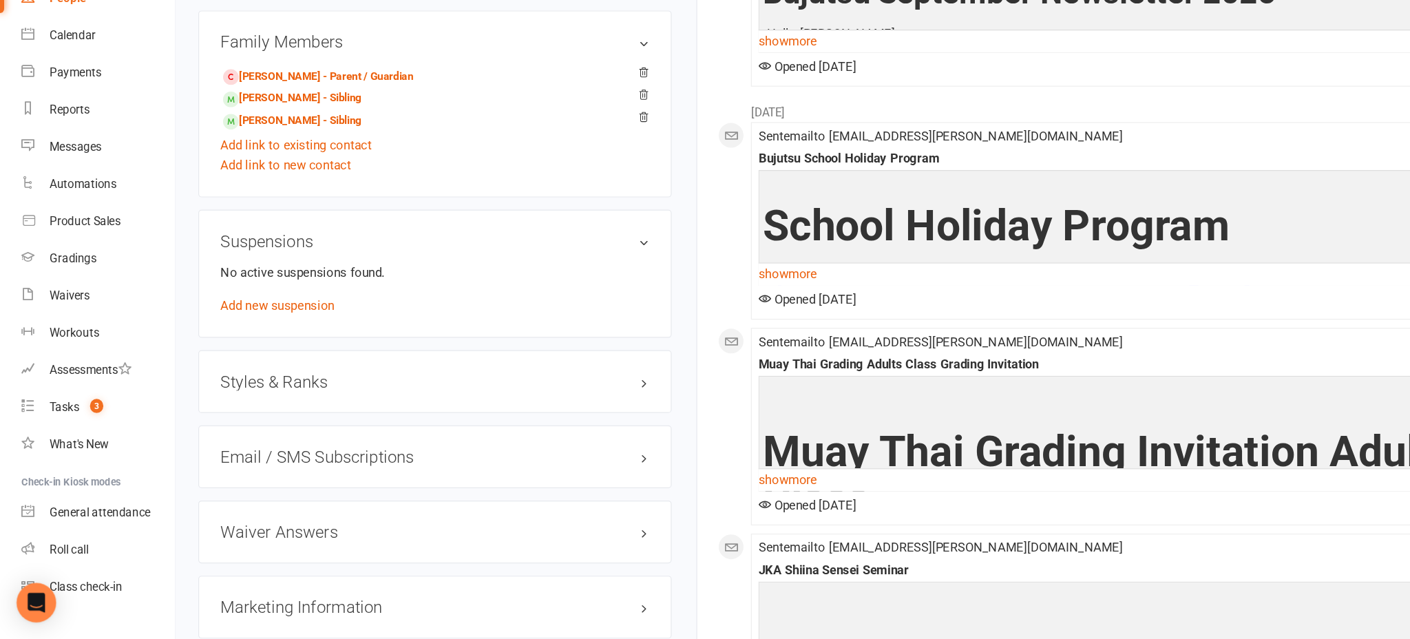
click at [240, 419] on h3 "Styles & Ranks" at bounding box center [362, 423] width 357 height 15
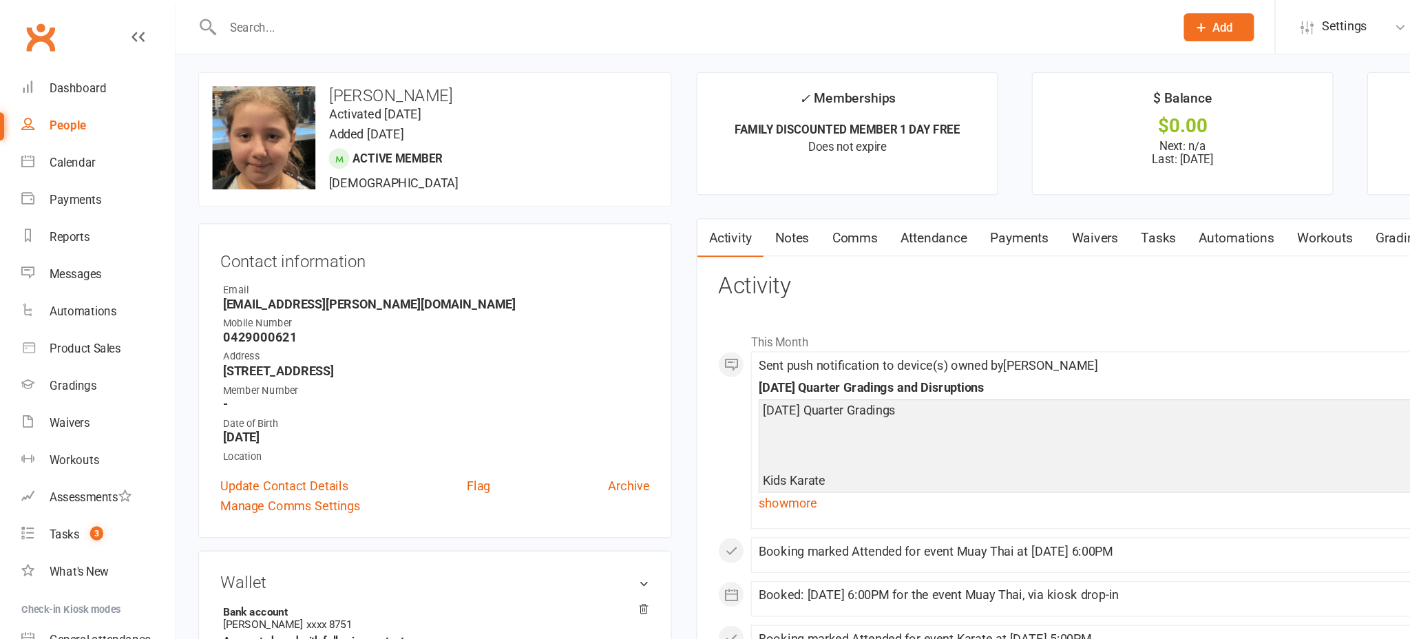
scroll to position [0, 0]
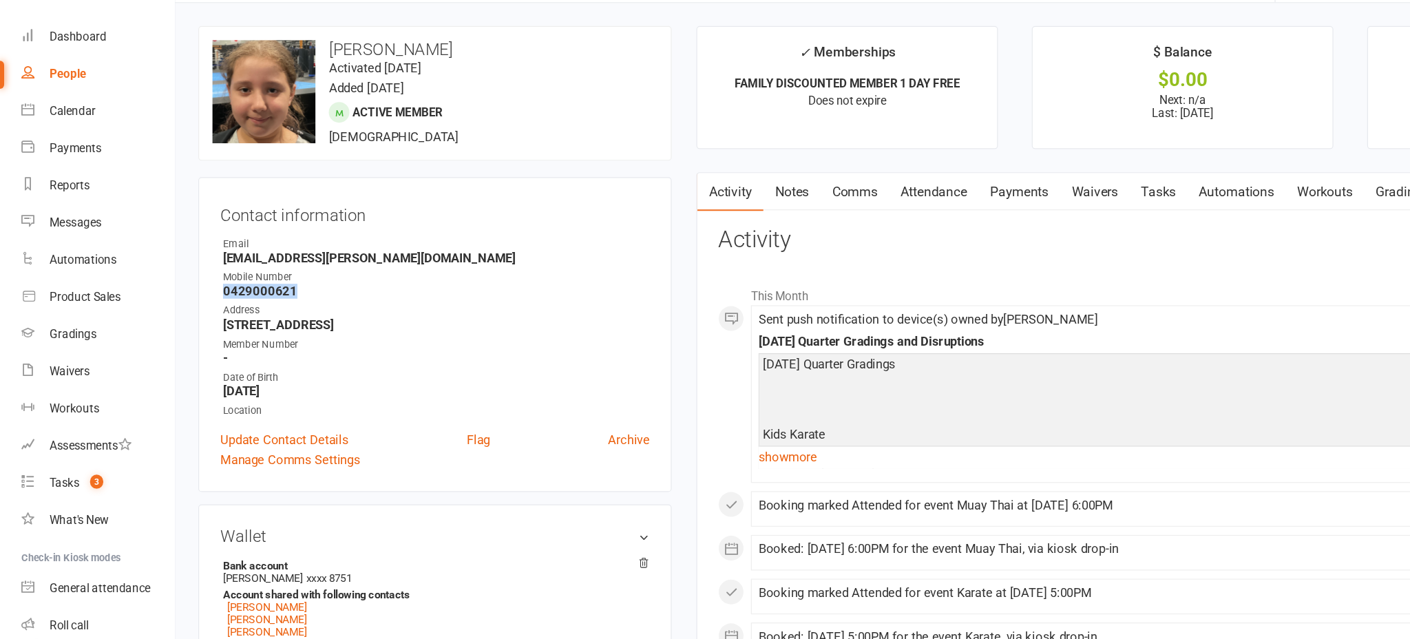
drag, startPoint x: 246, startPoint y: 284, endPoint x: 185, endPoint y: 284, distance: 61.3
click at [186, 284] on strong "0429000621" at bounding box center [363, 285] width 355 height 12
copy strong "0429000621"
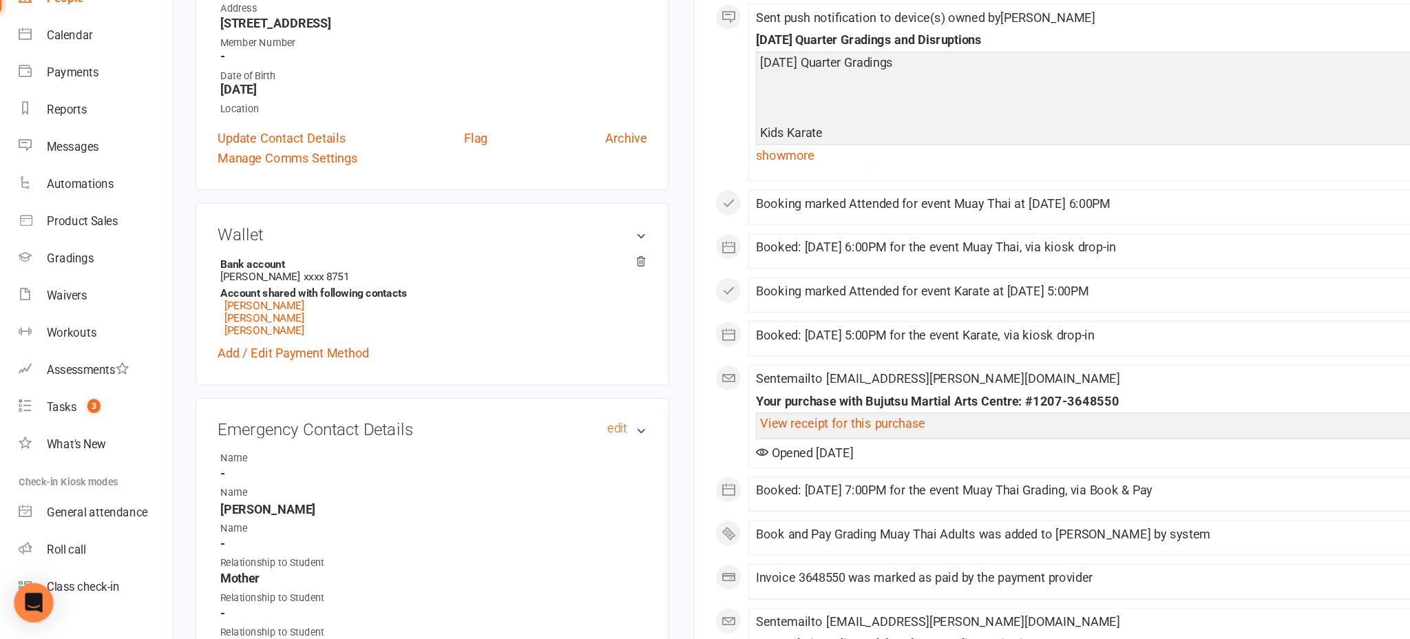
scroll to position [189, 0]
click at [229, 360] on link "Demi Morellato" at bounding box center [222, 360] width 66 height 10
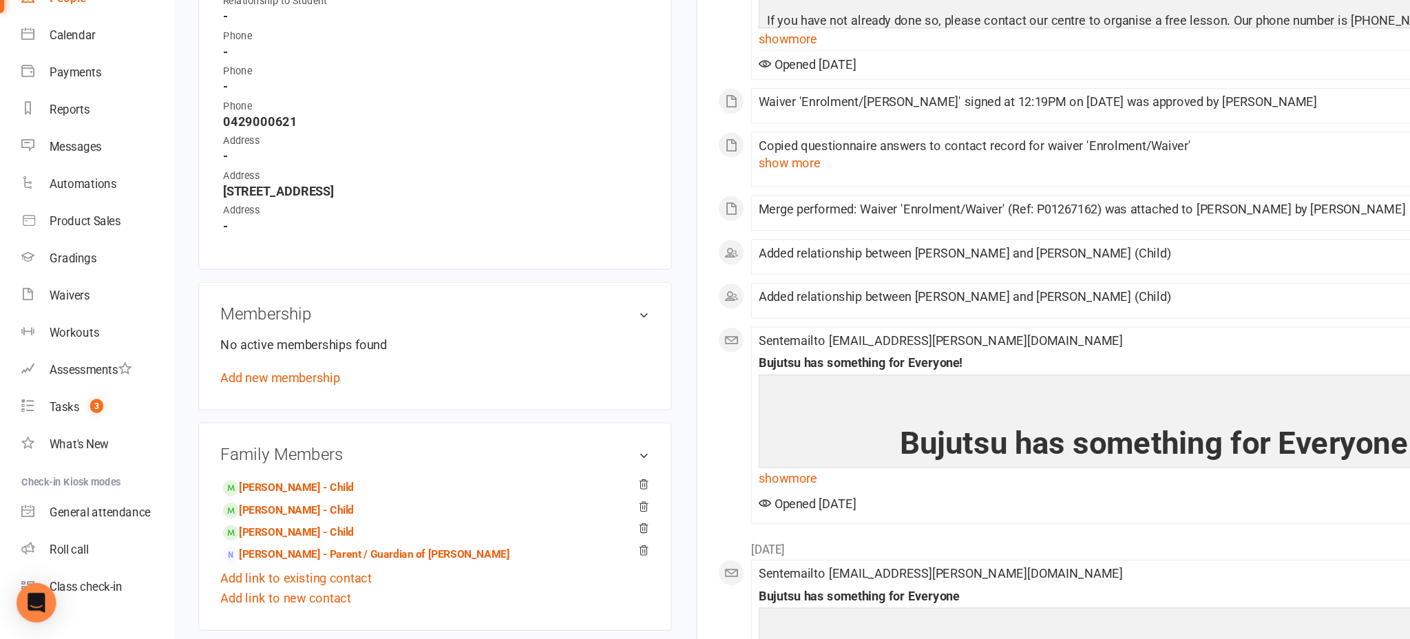
scroll to position [775, 0]
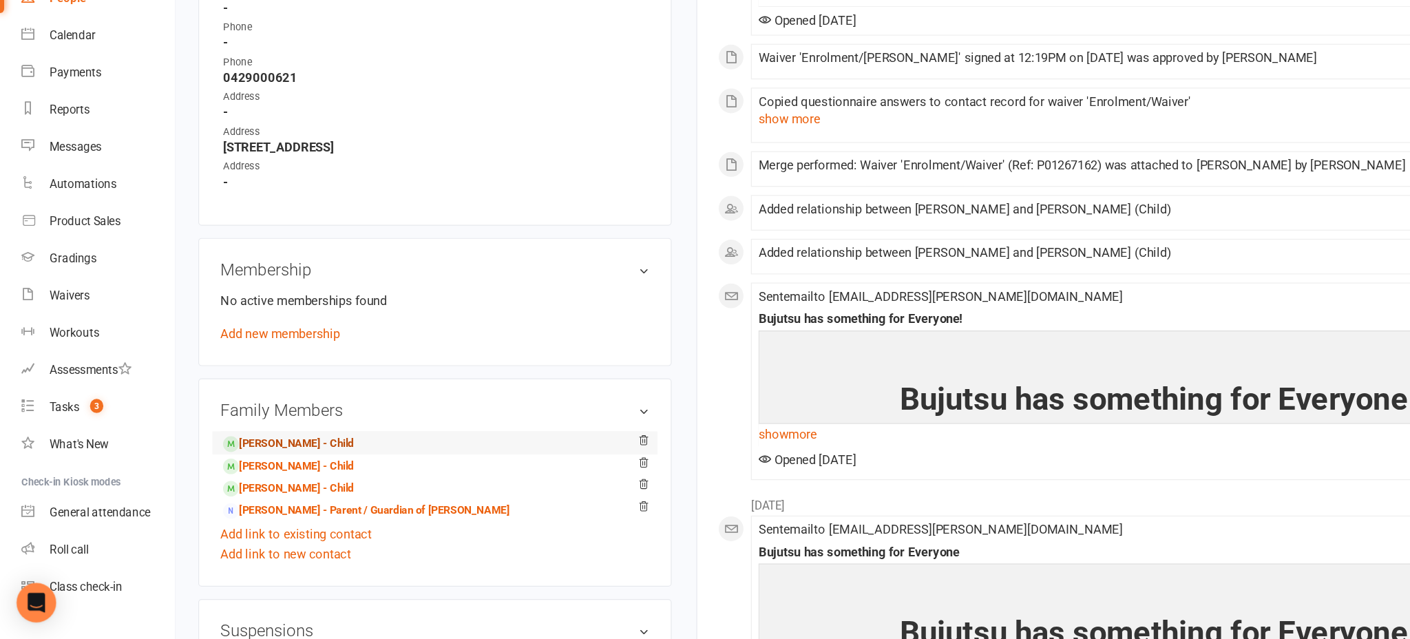
click at [242, 469] on link "Gabriella Morellato - Child" at bounding box center [240, 476] width 109 height 14
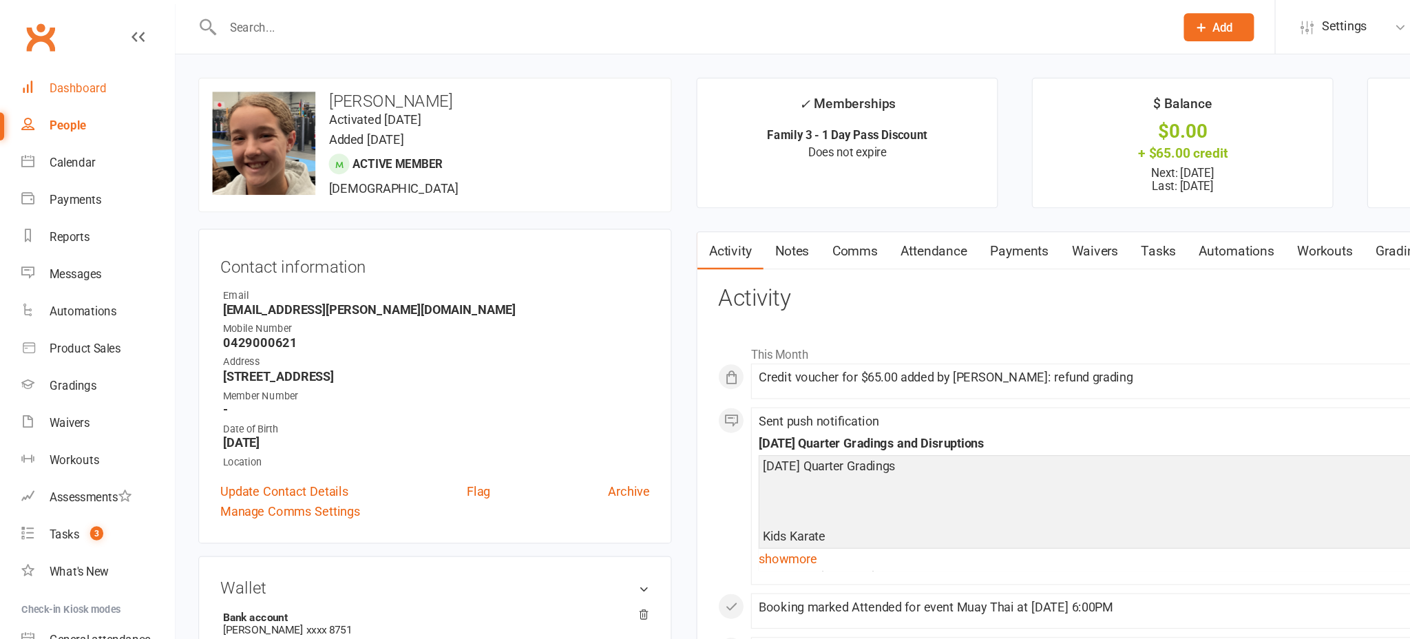
click at [46, 72] on div "Dashboard" at bounding box center [65, 73] width 48 height 11
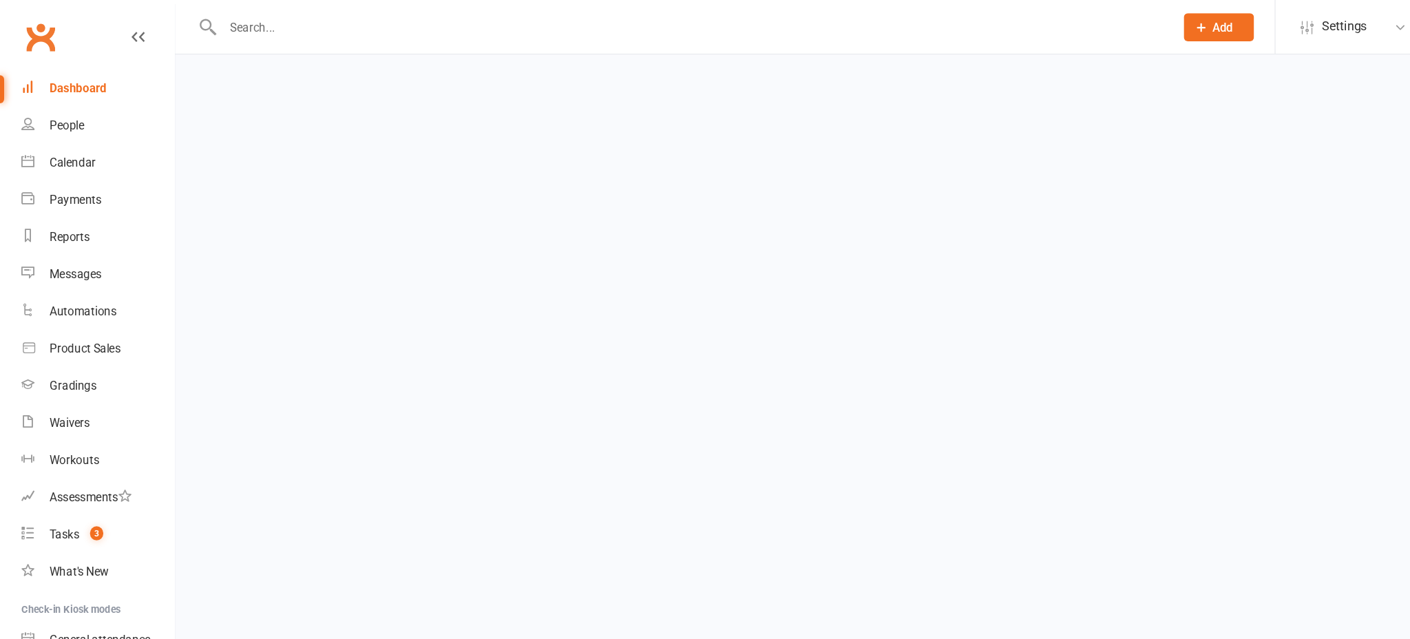
click at [46, 72] on div "Dashboard" at bounding box center [65, 73] width 48 height 11
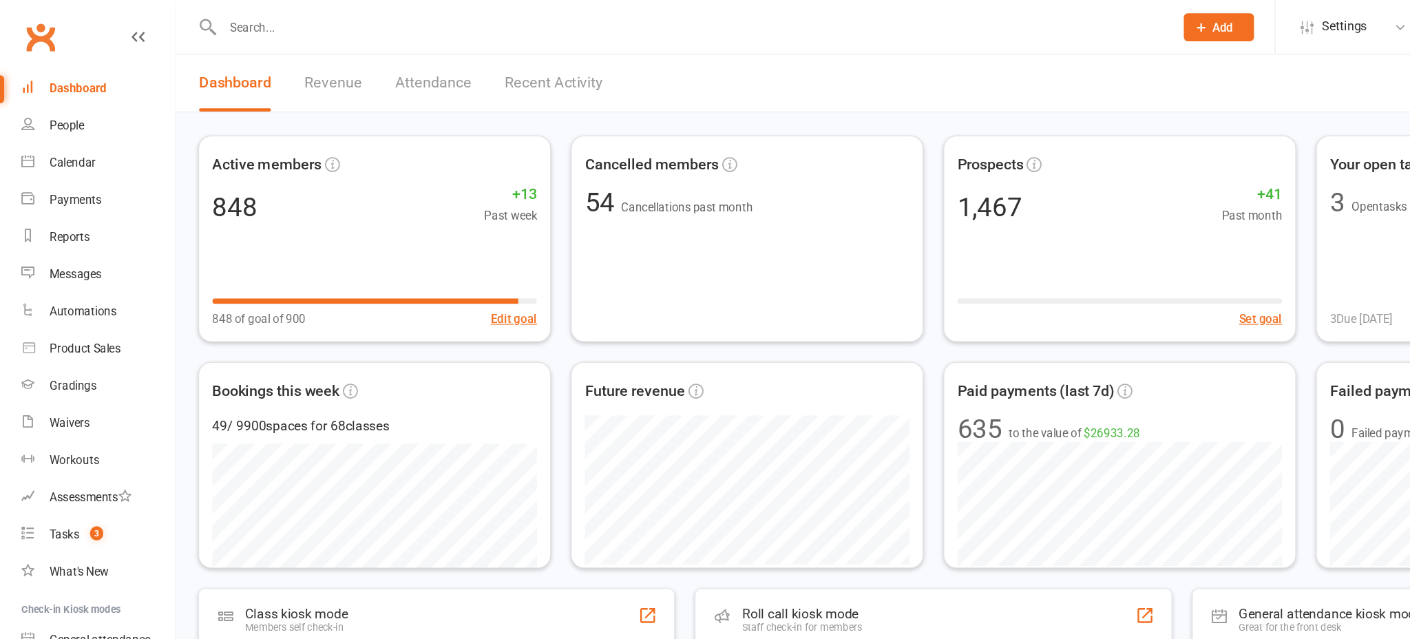
click at [243, 17] on input "text" at bounding box center [576, 22] width 788 height 19
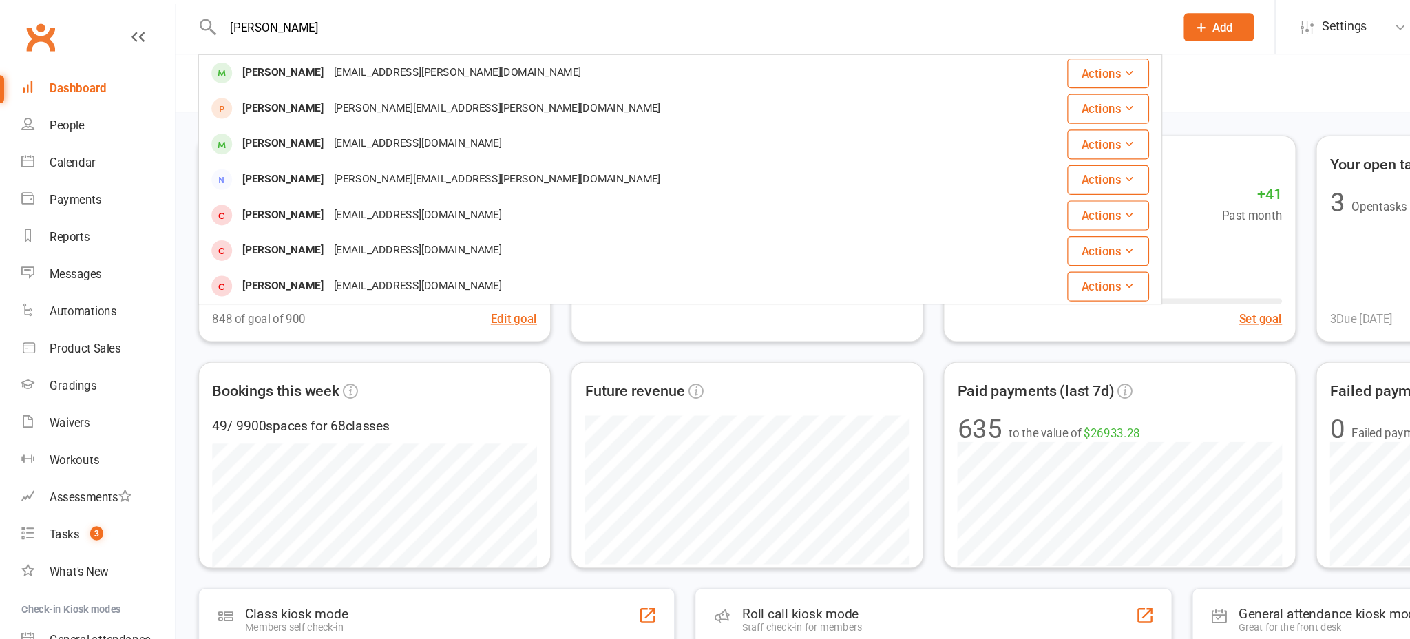
type input "luca moree"
click at [154, 281] on div "Active members 848 +13 Past week 848 of goal of 900 Edit goal Cancelled members…" at bounding box center [778, 538] width 1264 height 889
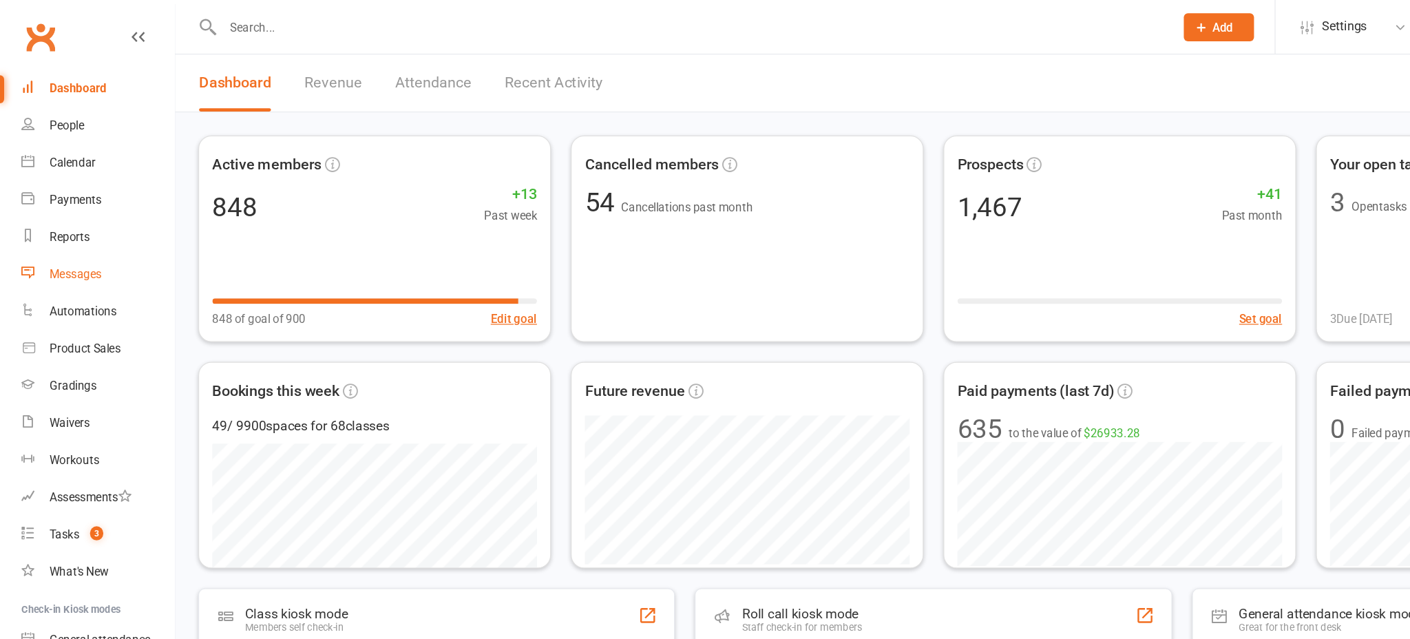
click at [64, 228] on div "Messages" at bounding box center [62, 228] width 43 height 11
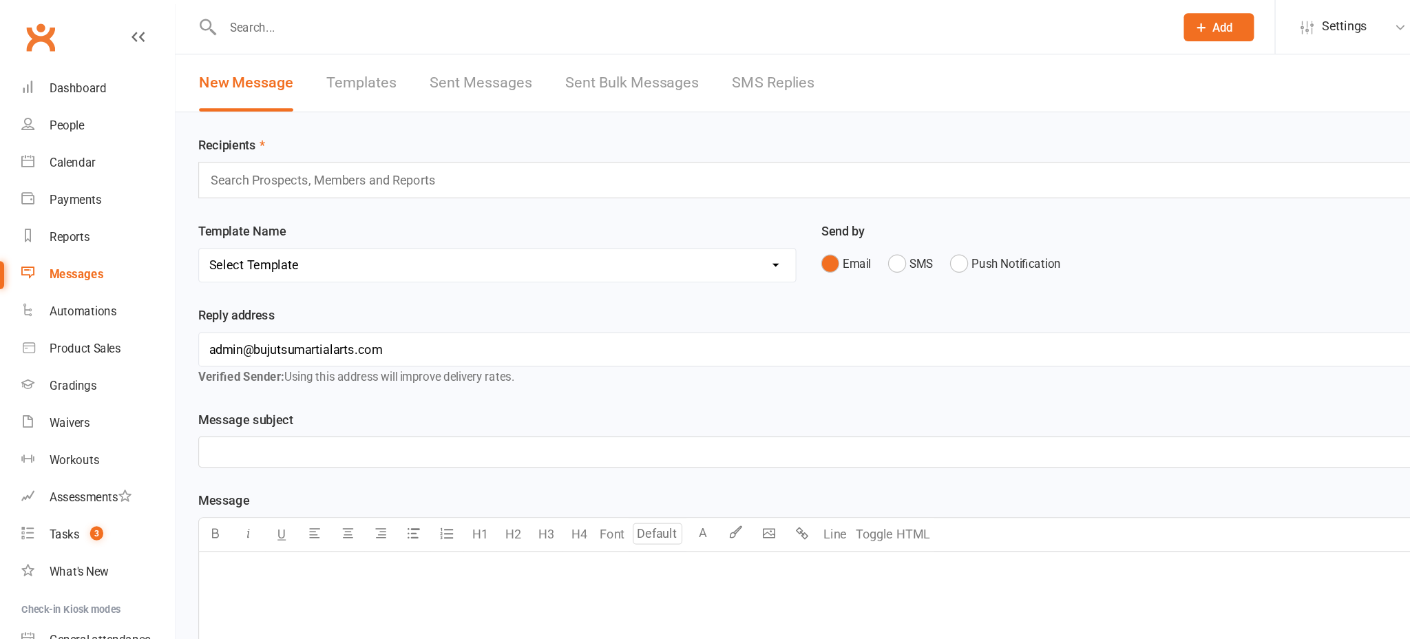
click at [318, 61] on link "Templates" at bounding box center [301, 69] width 59 height 48
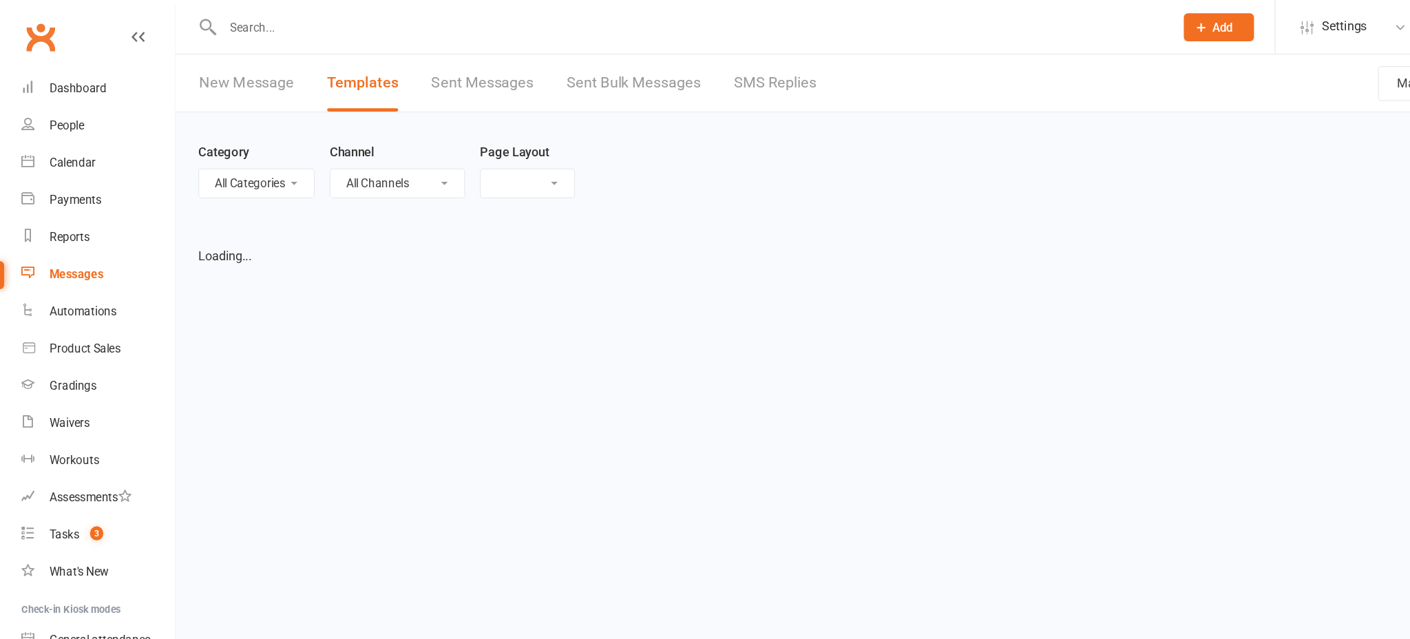
select select "grid"
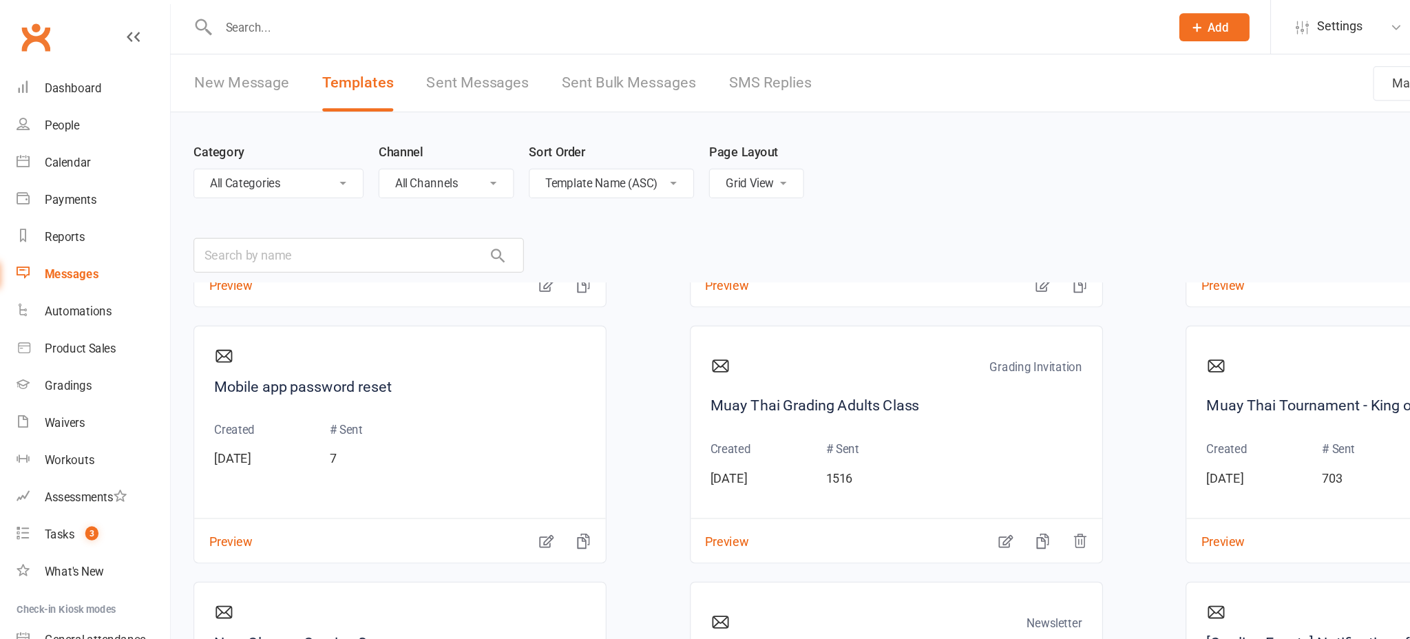
scroll to position [3181, 0]
click at [640, 329] on link "Muay Thai Grading Adults Class" at bounding box center [751, 338] width 310 height 20
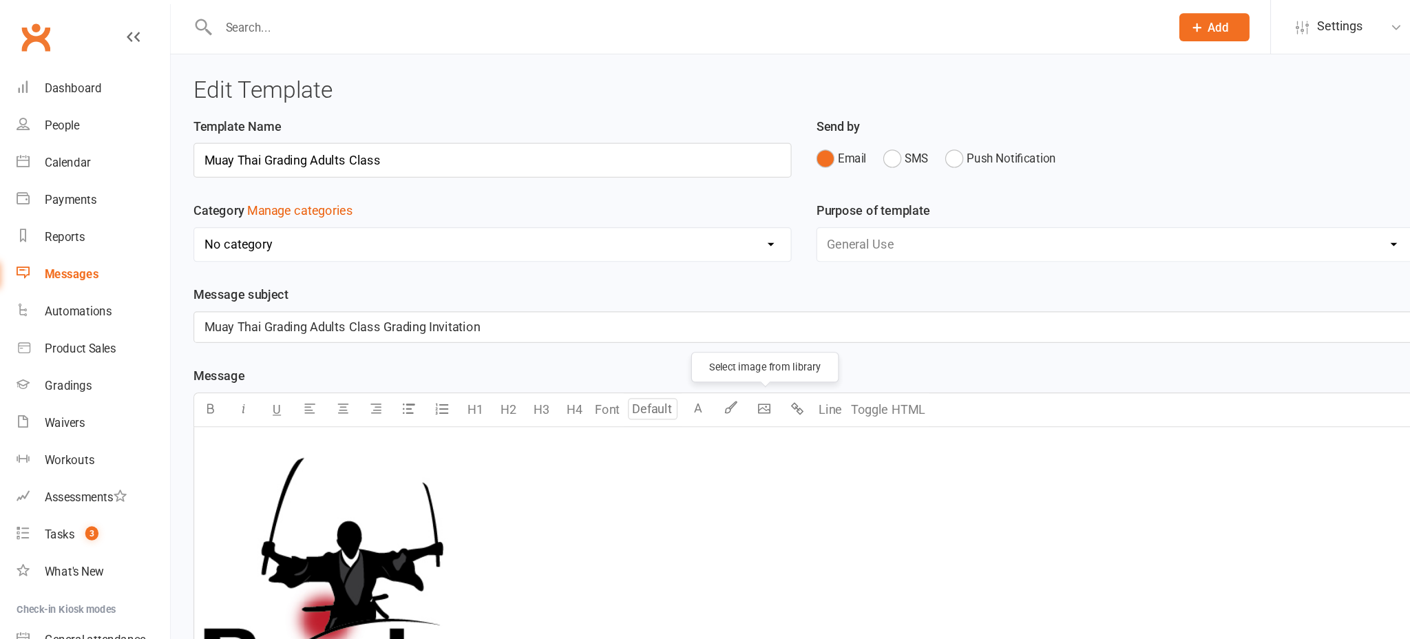
select select "12584"
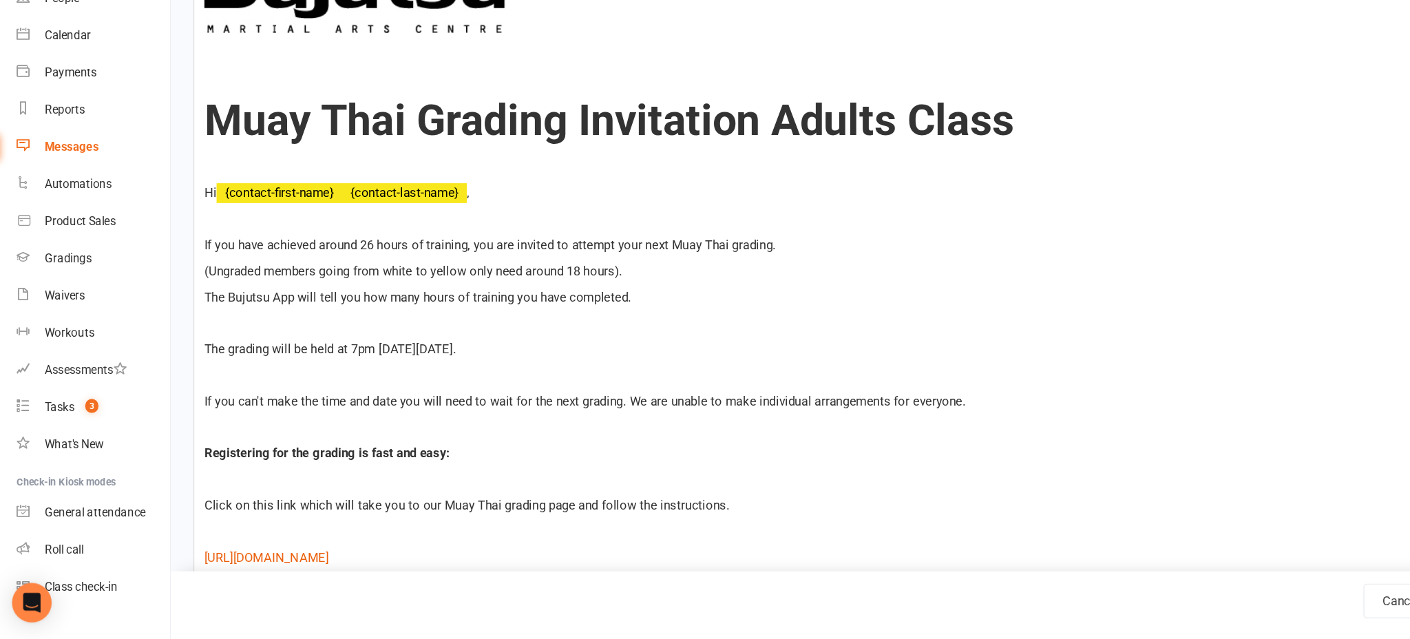
scroll to position [470, 0]
